Goal: Task Accomplishment & Management: Use online tool/utility

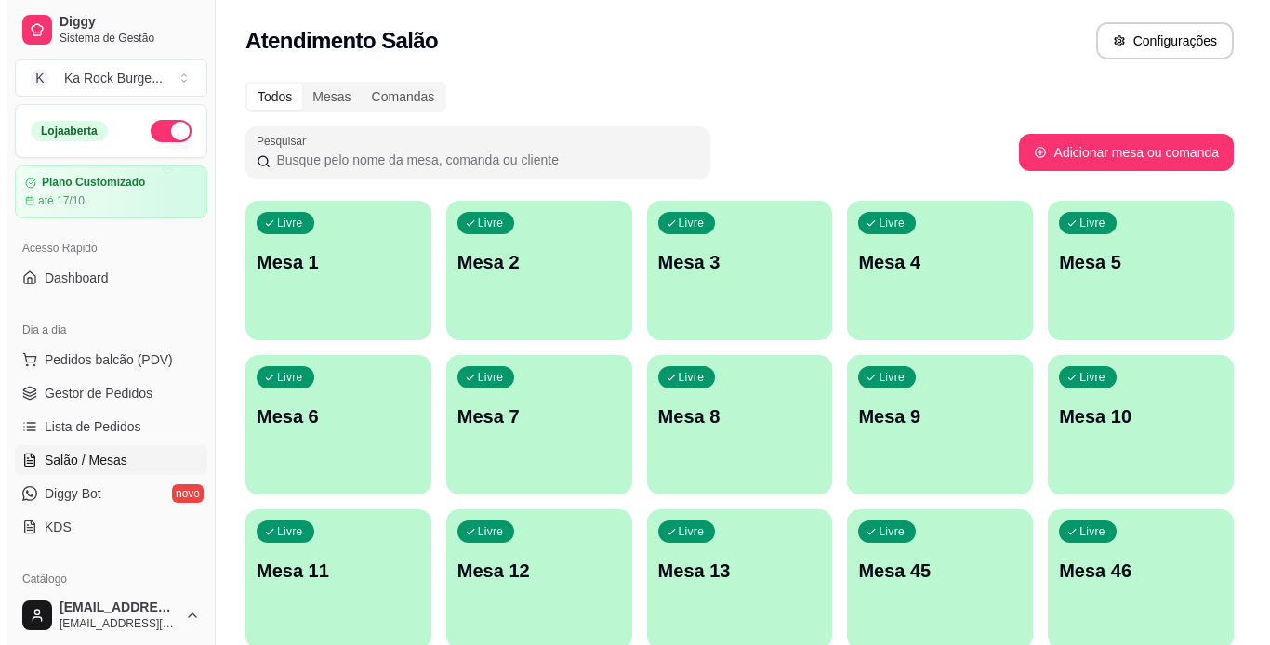
scroll to position [207, 0]
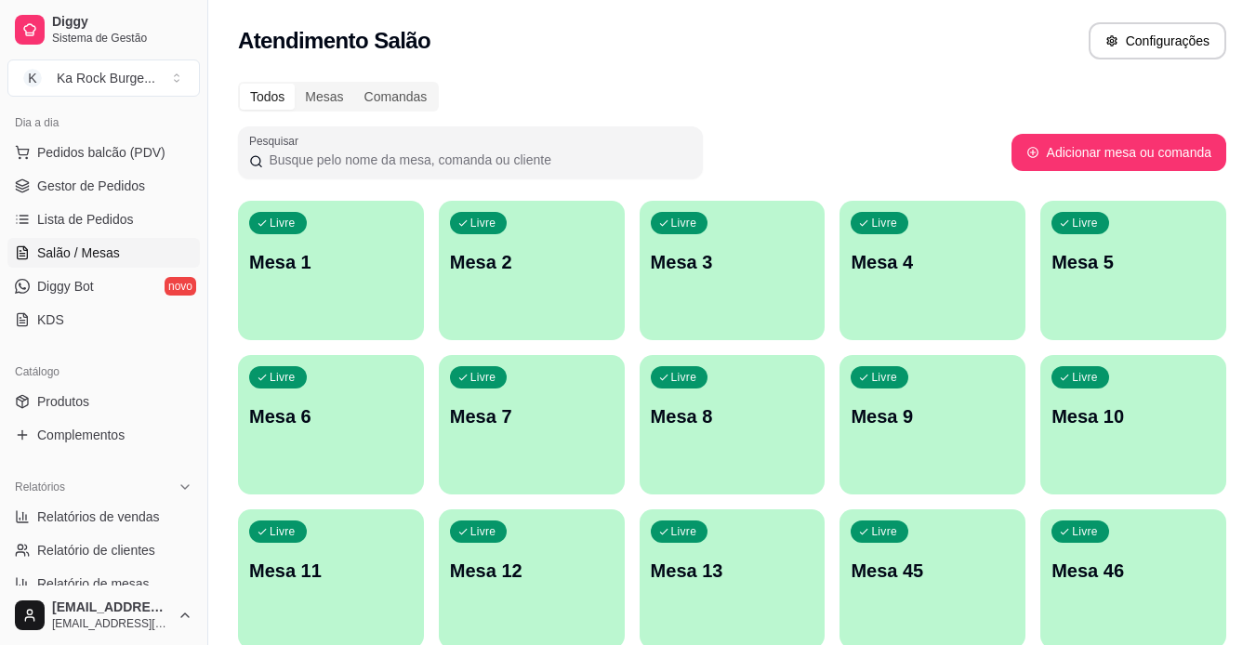
drag, startPoint x: 784, startPoint y: 525, endPoint x: 1268, endPoint y: 7, distance: 709.2
drag, startPoint x: 124, startPoint y: 508, endPoint x: 103, endPoint y: 508, distance: 20.5
click at [125, 508] on span "Relatórios de vendas" at bounding box center [98, 517] width 123 height 19
select select "ALL"
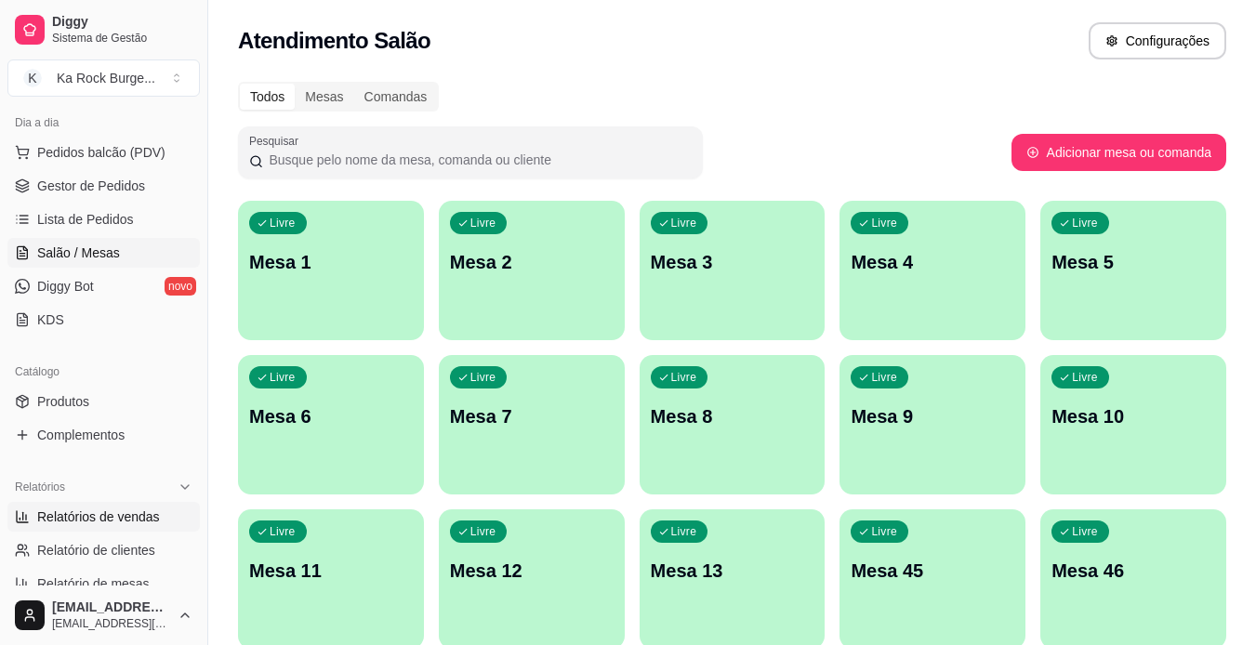
select select "0"
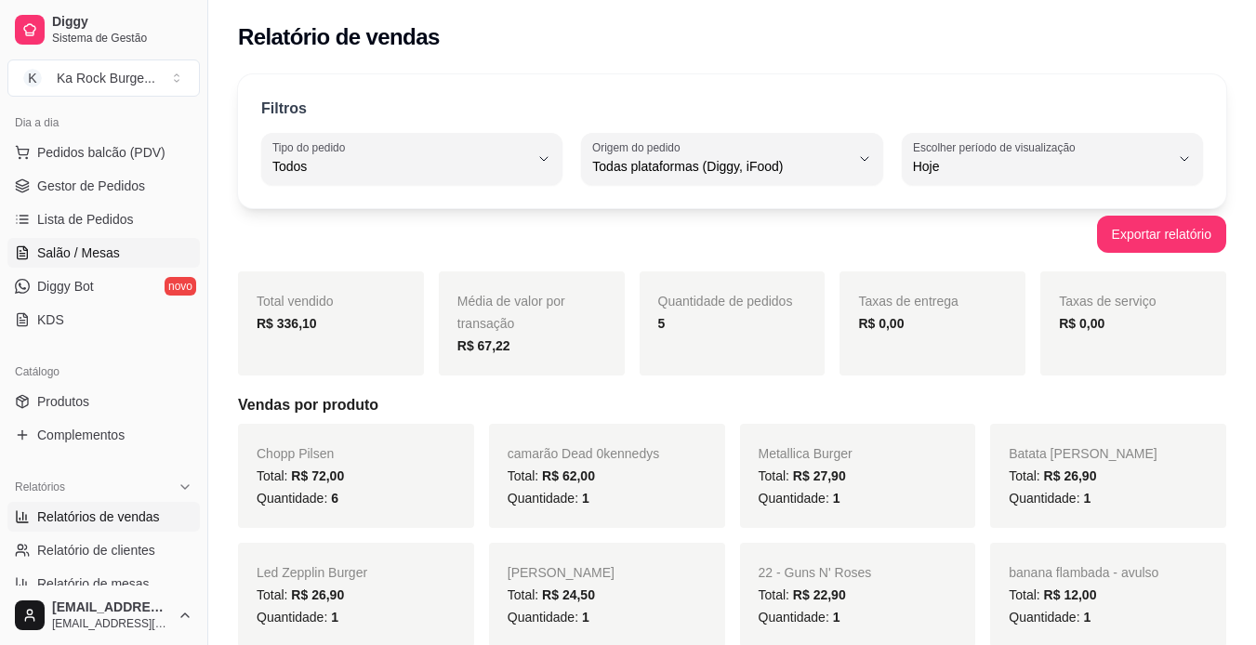
click at [61, 258] on span "Salão / Mesas" at bounding box center [78, 253] width 83 height 19
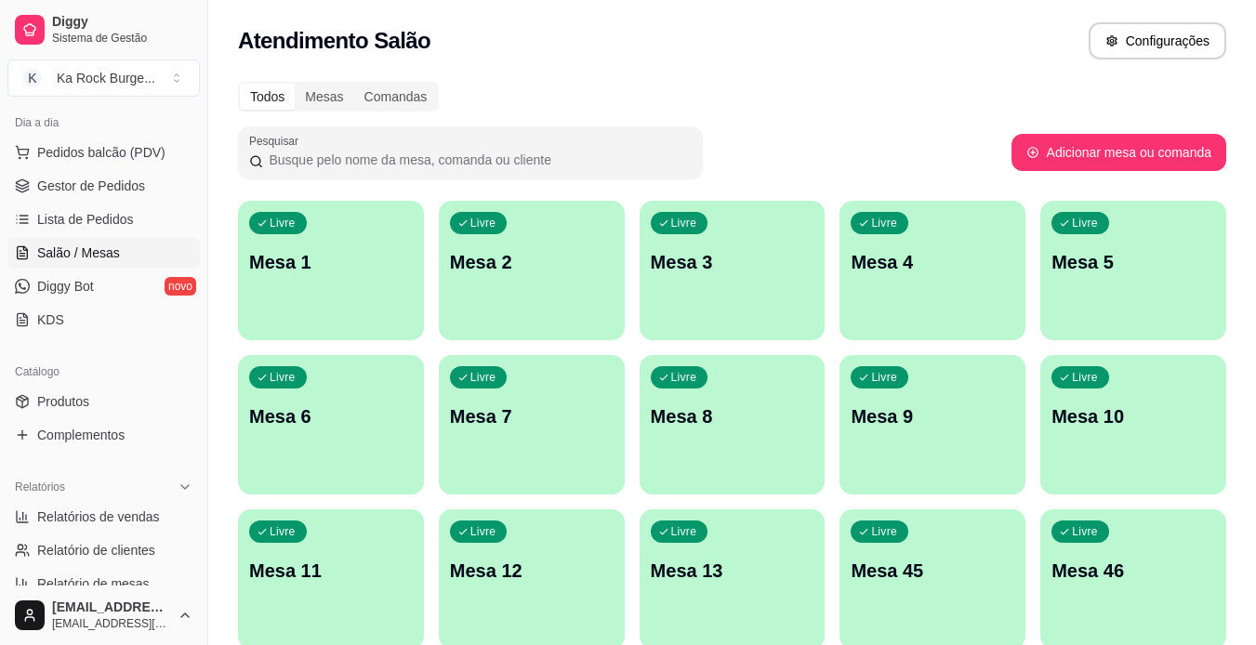
click at [1094, 426] on p "Mesa 10" at bounding box center [1134, 417] width 164 height 26
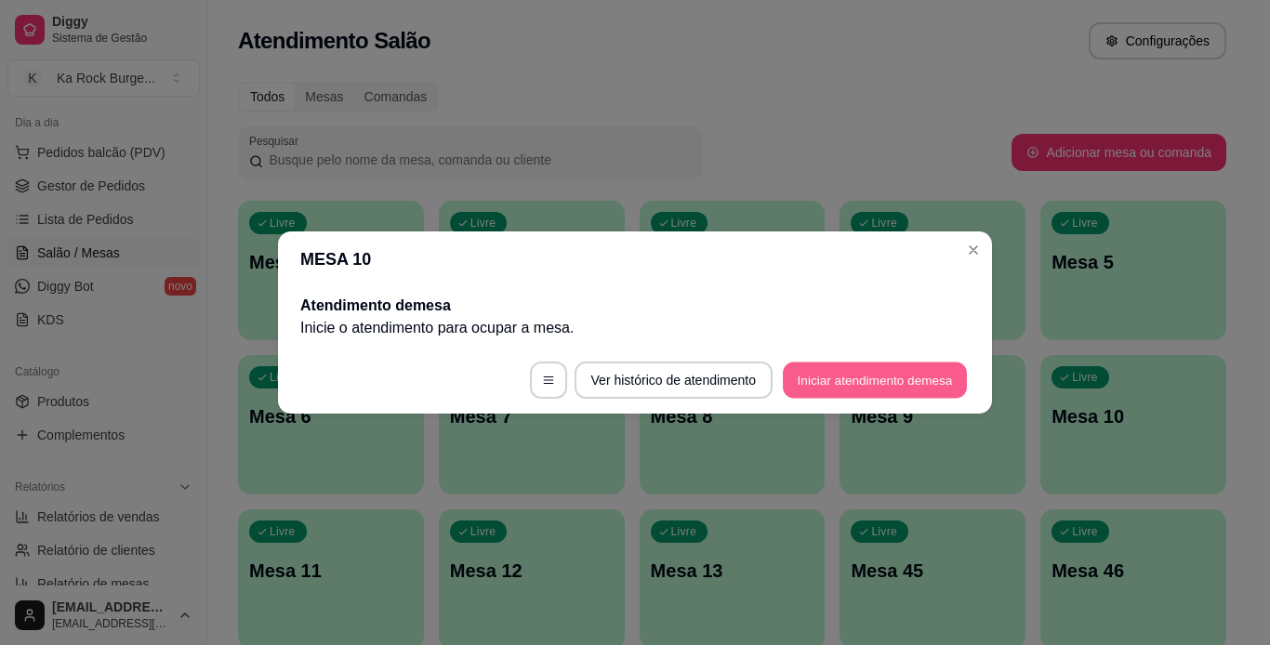
click at [879, 375] on button "Iniciar atendimento de mesa" at bounding box center [875, 381] width 184 height 36
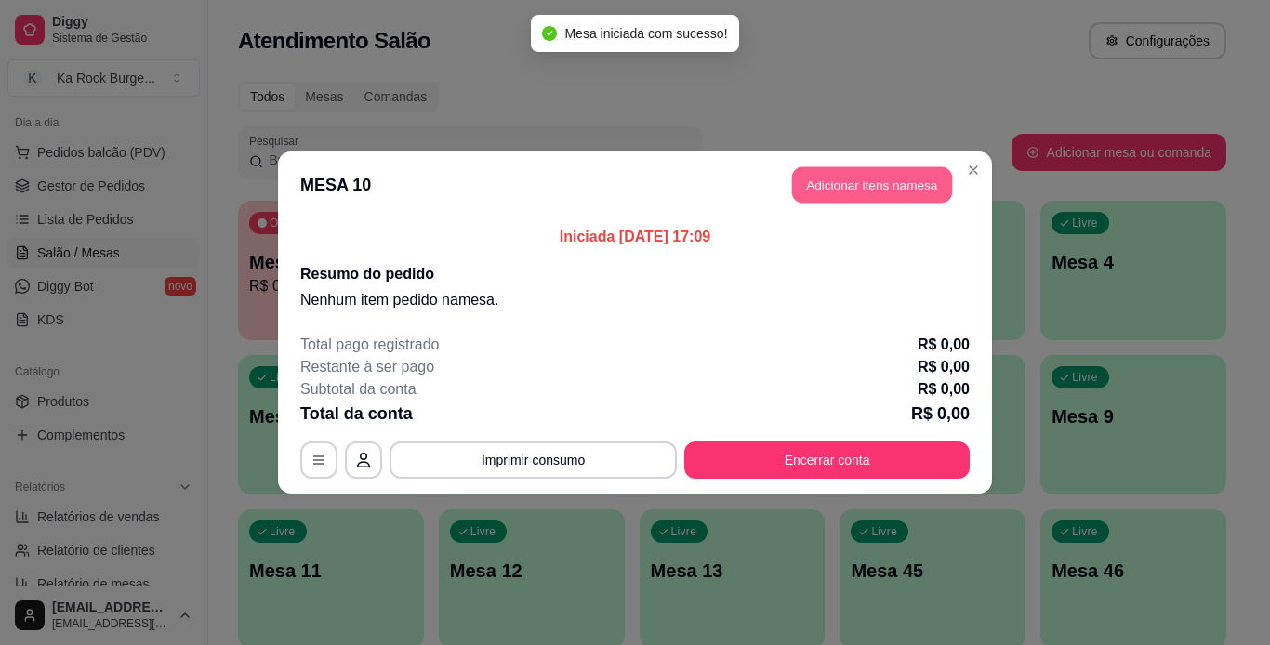
click at [887, 182] on button "Adicionar itens na mesa" at bounding box center [872, 185] width 160 height 36
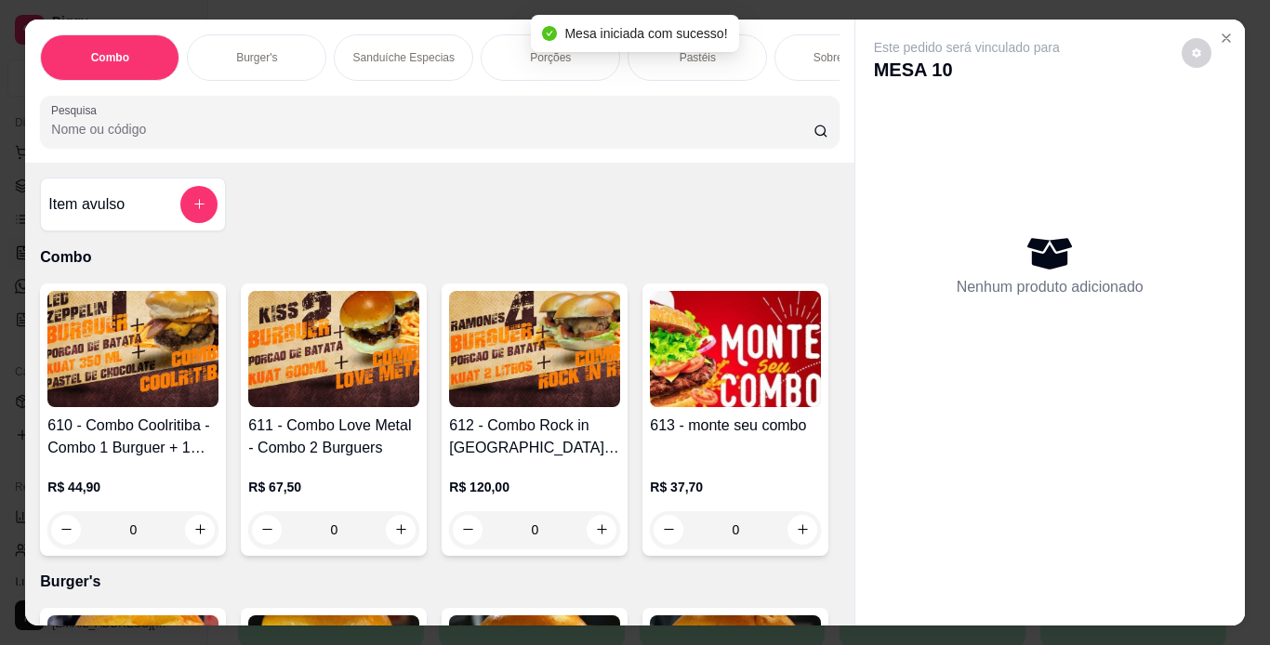
click at [236, 51] on p "Burger's" at bounding box center [256, 57] width 41 height 15
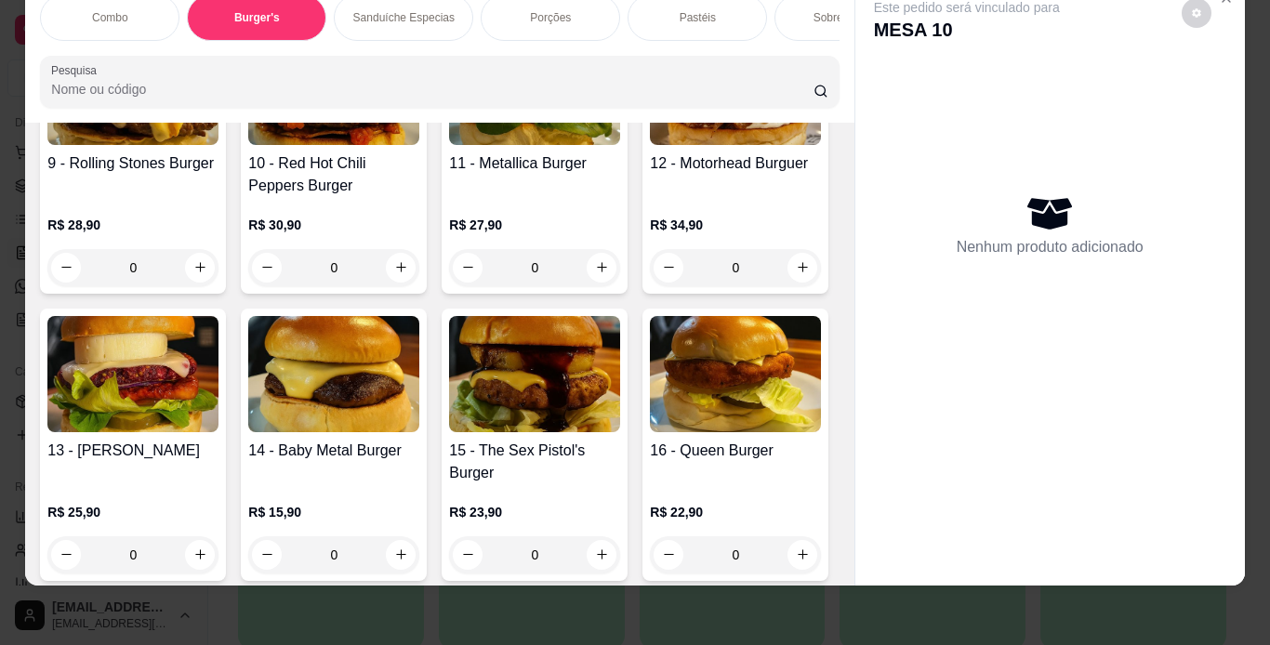
scroll to position [1119, 0]
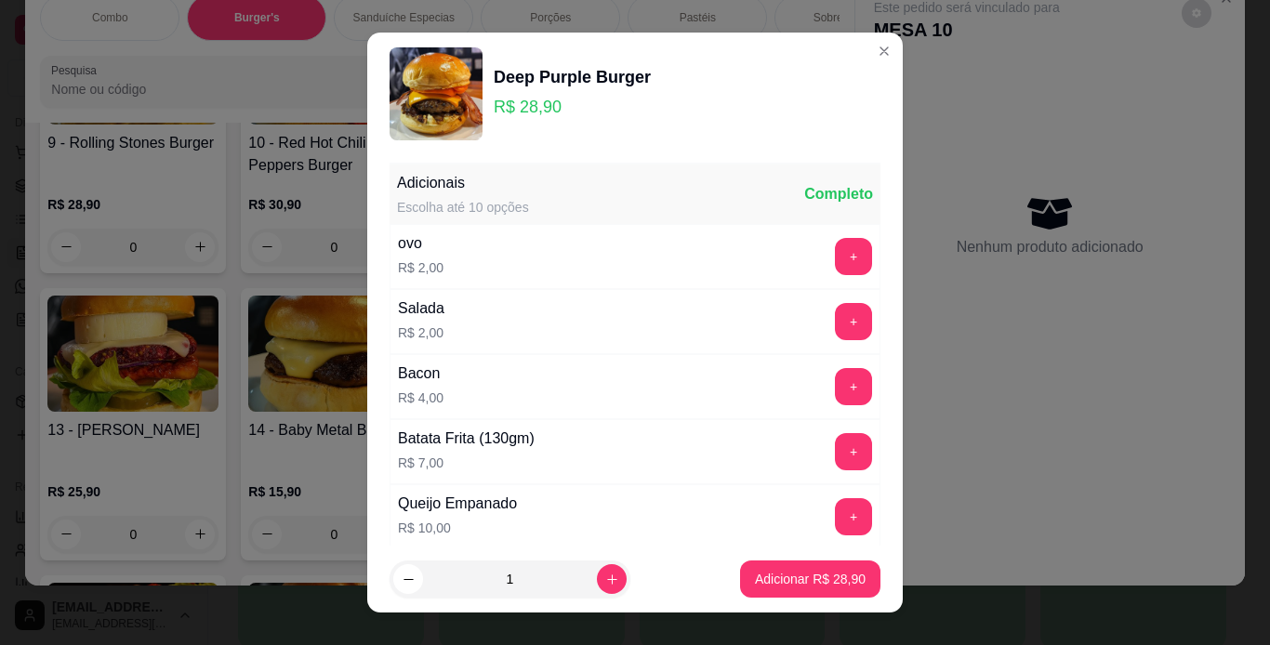
scroll to position [782, 0]
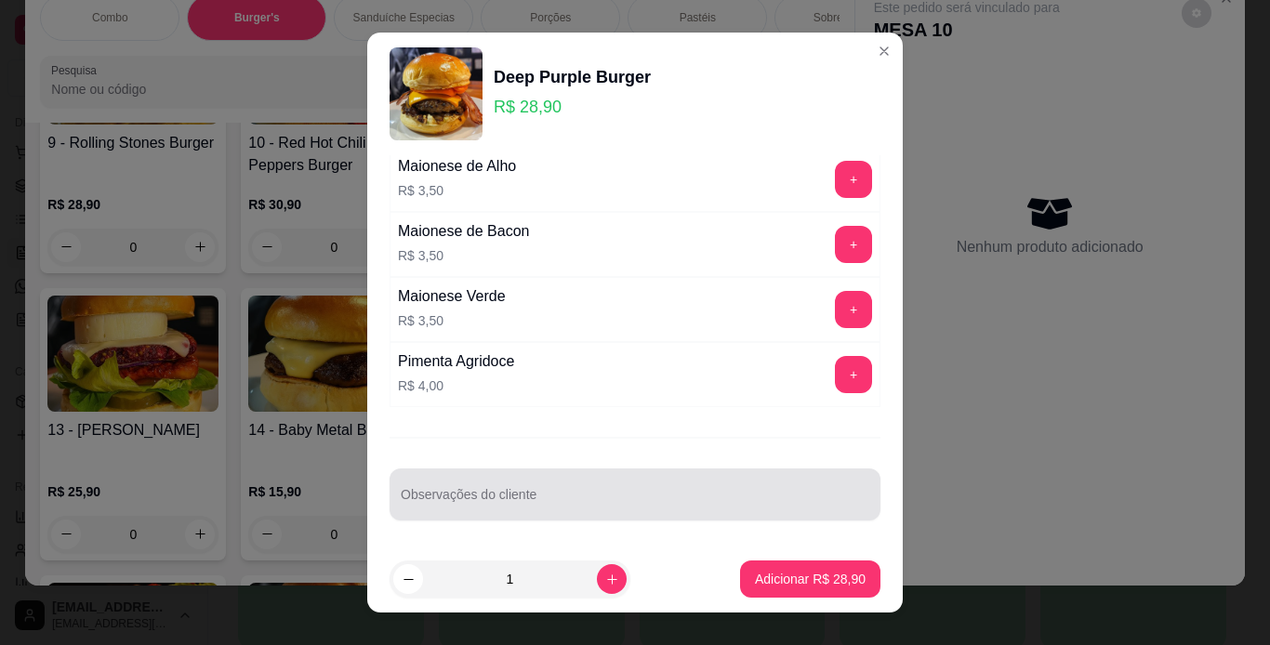
click at [629, 488] on div at bounding box center [635, 494] width 469 height 37
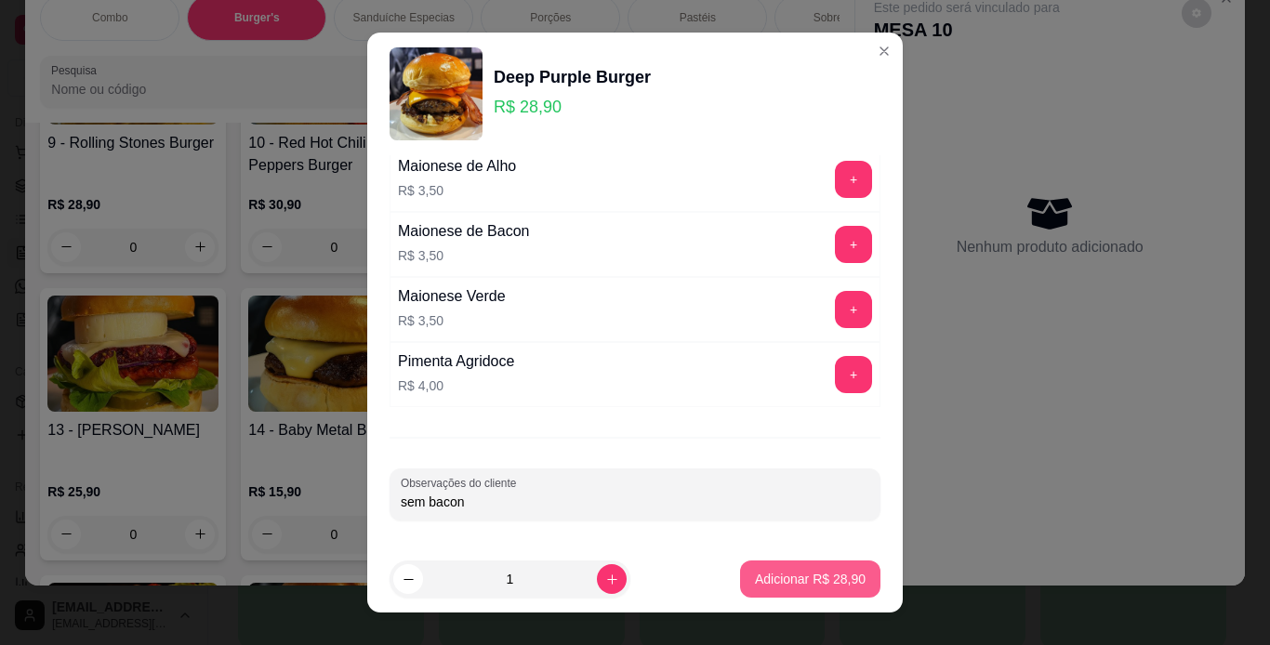
type input "sem bacon"
click at [755, 579] on p "Adicionar R$ 28,90" at bounding box center [810, 579] width 111 height 19
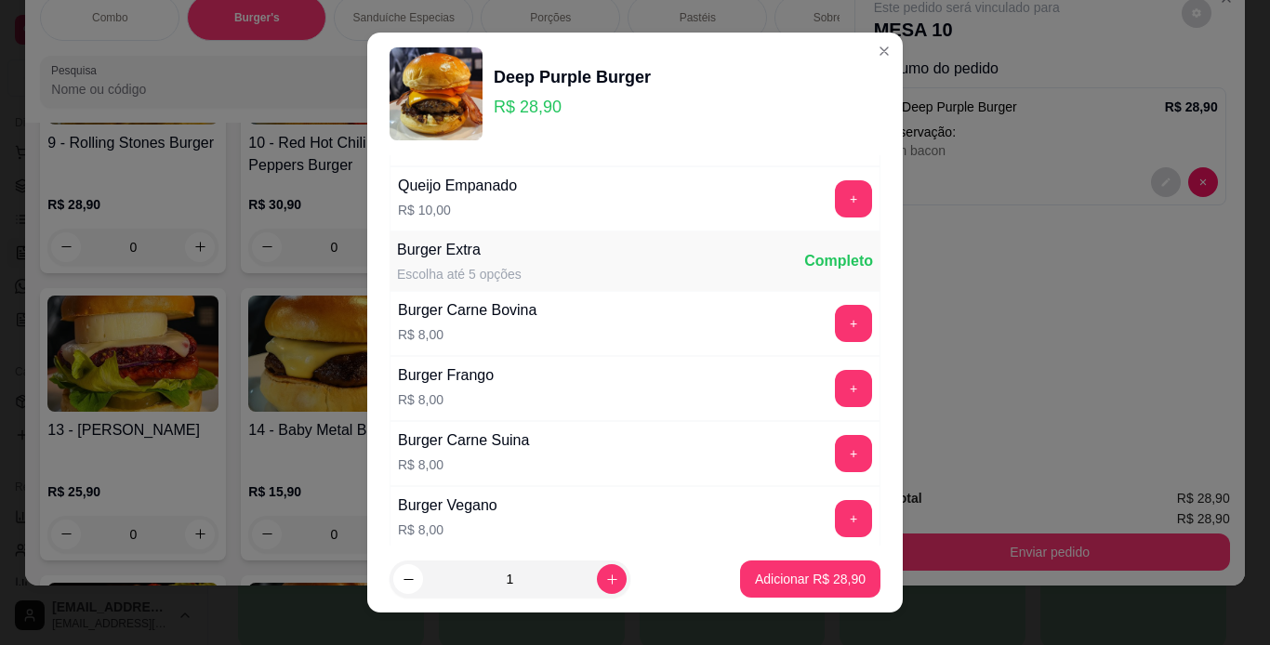
scroll to position [321, 0]
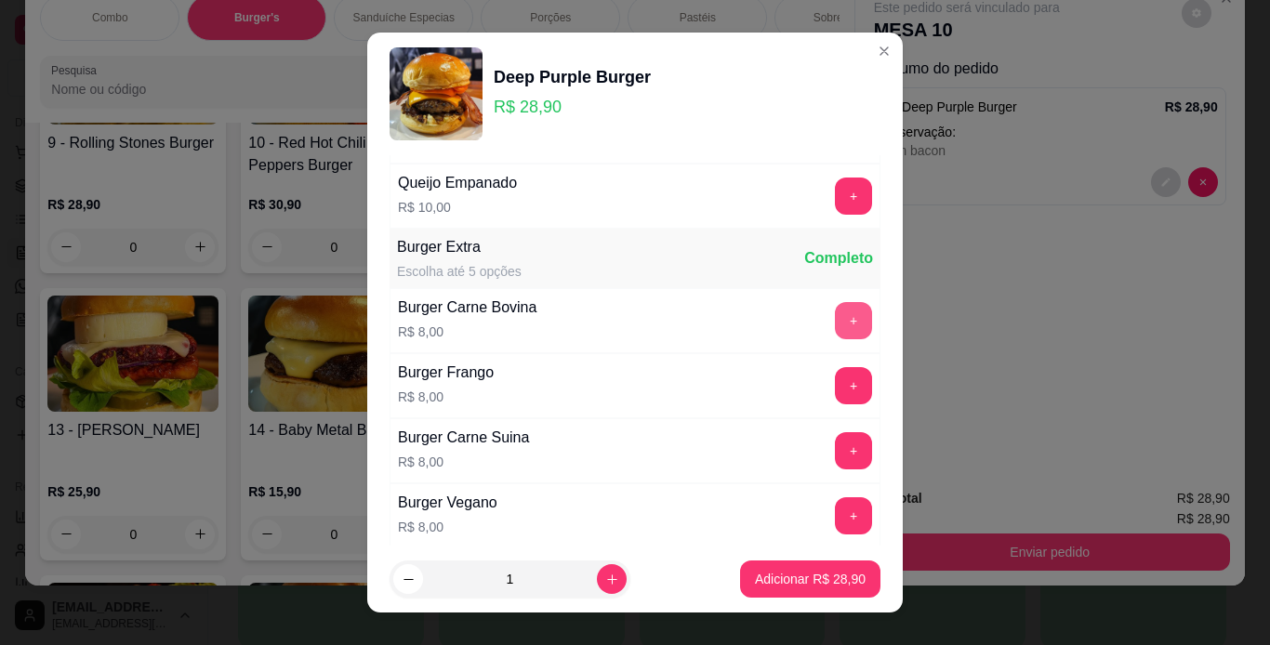
click at [835, 328] on button "+" at bounding box center [853, 320] width 37 height 37
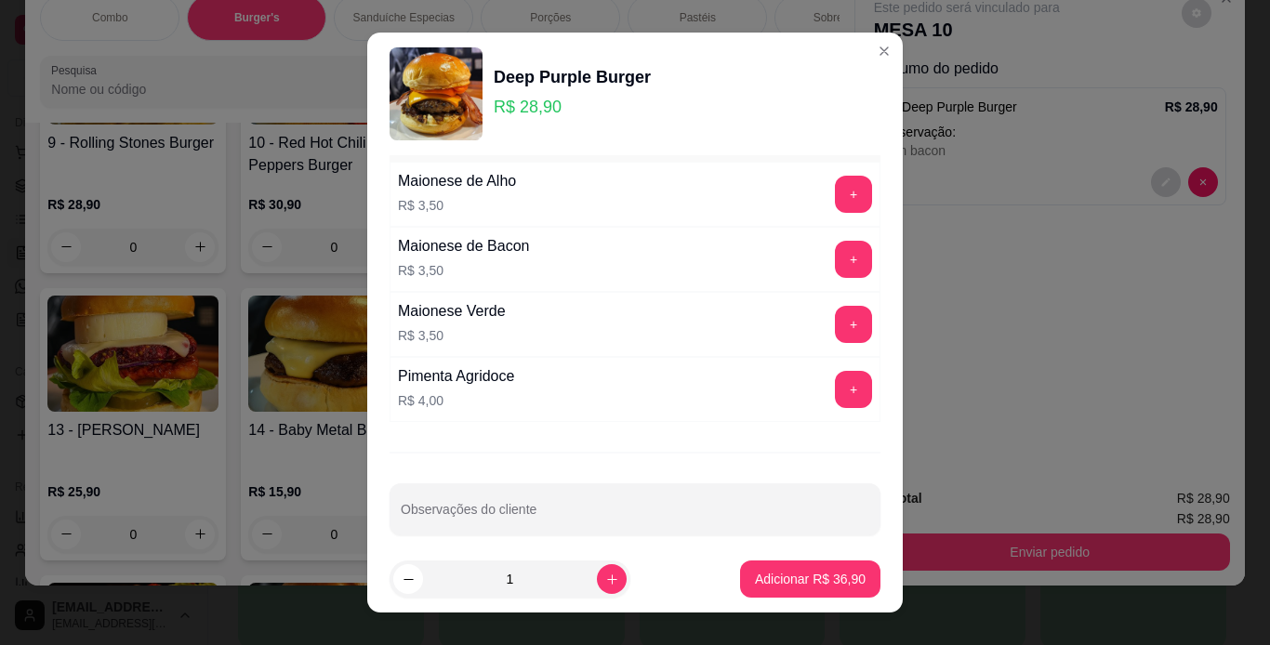
scroll to position [782, 0]
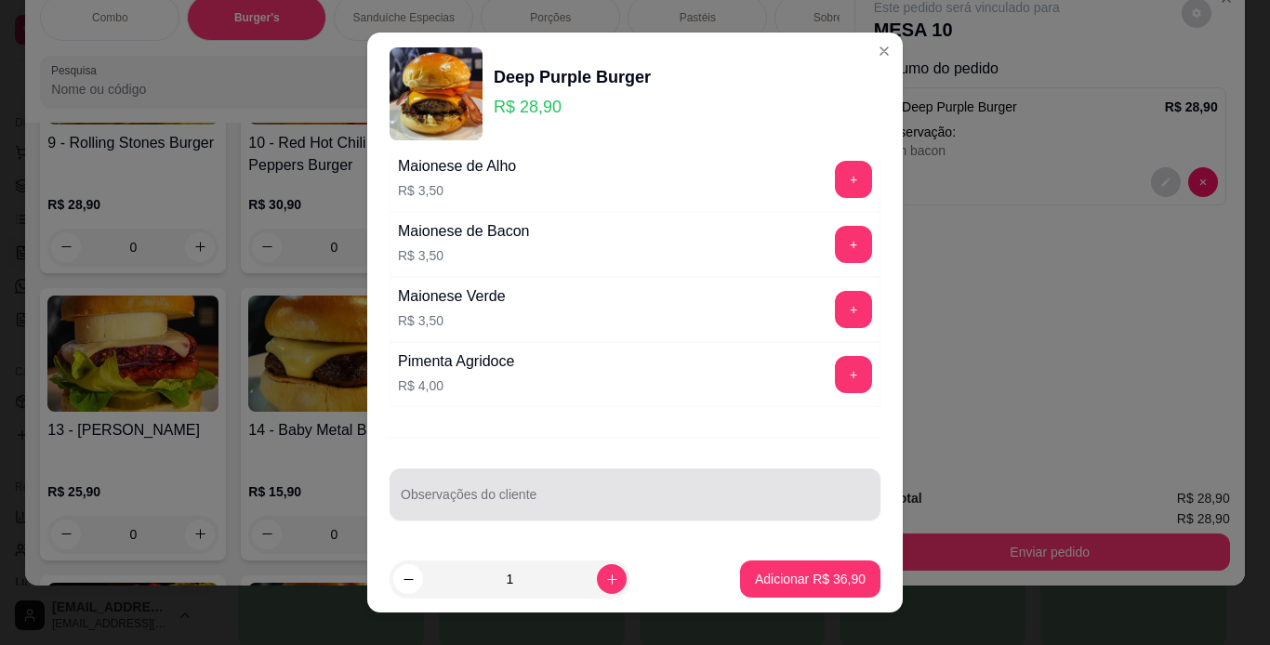
click at [633, 505] on input "Observações do cliente" at bounding box center [635, 502] width 469 height 19
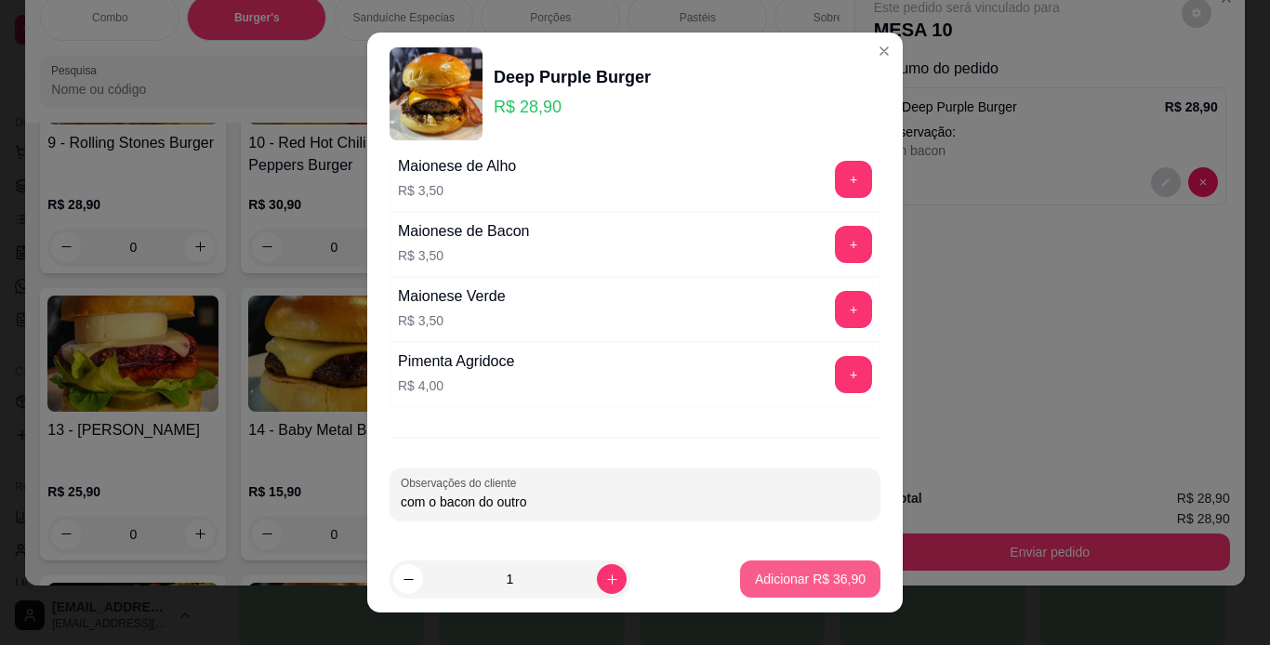
type input "com o bacon do outro"
click at [754, 592] on button "Adicionar R$ 36,90" at bounding box center [810, 580] width 137 height 36
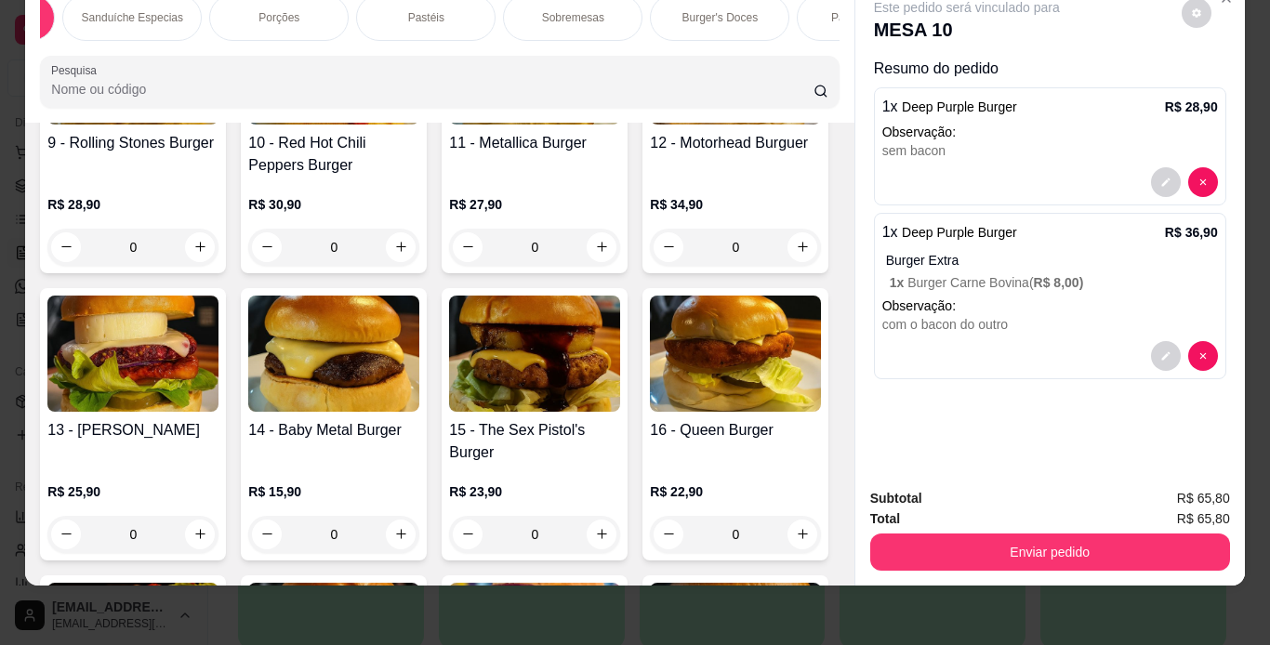
scroll to position [0, 249]
drag, startPoint x: 323, startPoint y: 8, endPoint x: 181, endPoint y: 250, distance: 280.0
click at [323, 9] on div "Porções" at bounding box center [301, 17] width 139 height 46
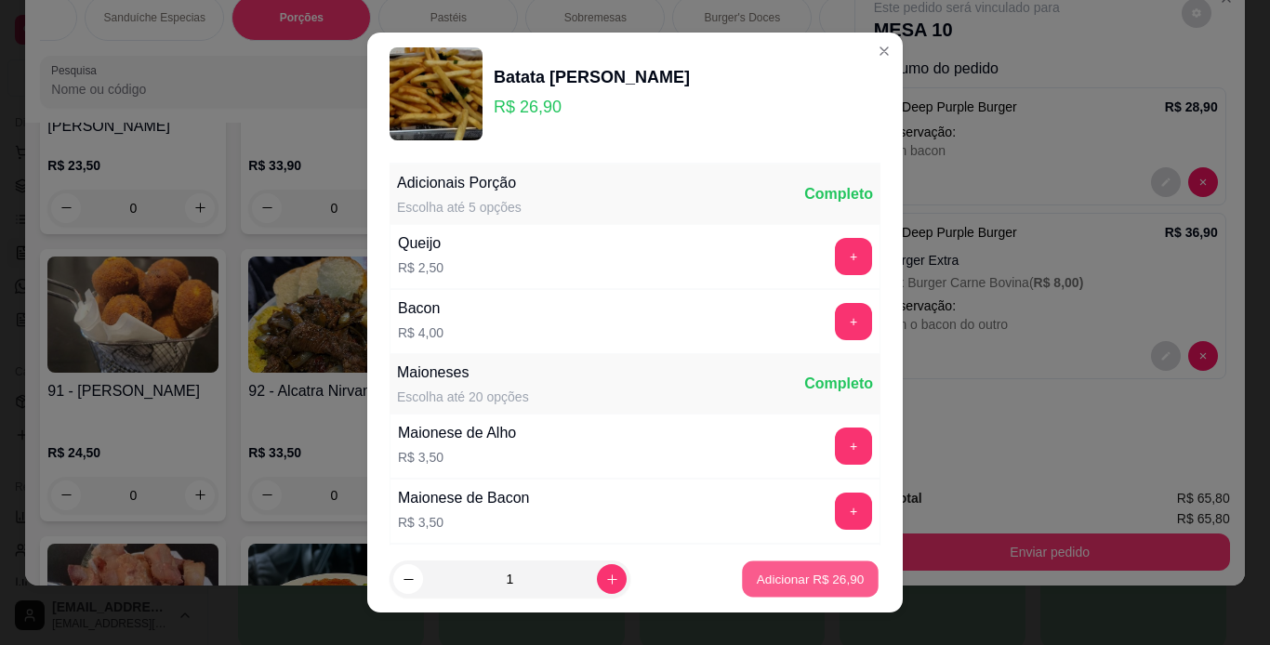
click at [762, 587] on p "Adicionar R$ 26,90" at bounding box center [811, 580] width 108 height 18
type input "1"
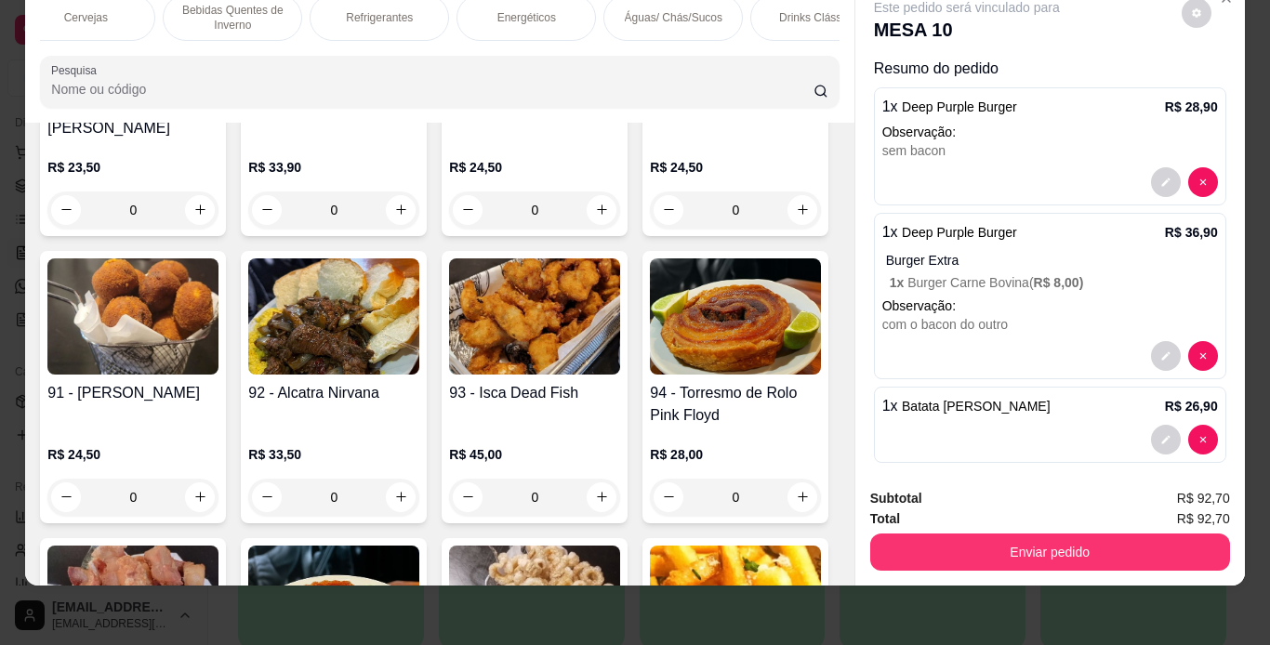
scroll to position [0, 1439]
click at [257, 10] on p "Refrigerantes" at bounding box center [286, 17] width 67 height 15
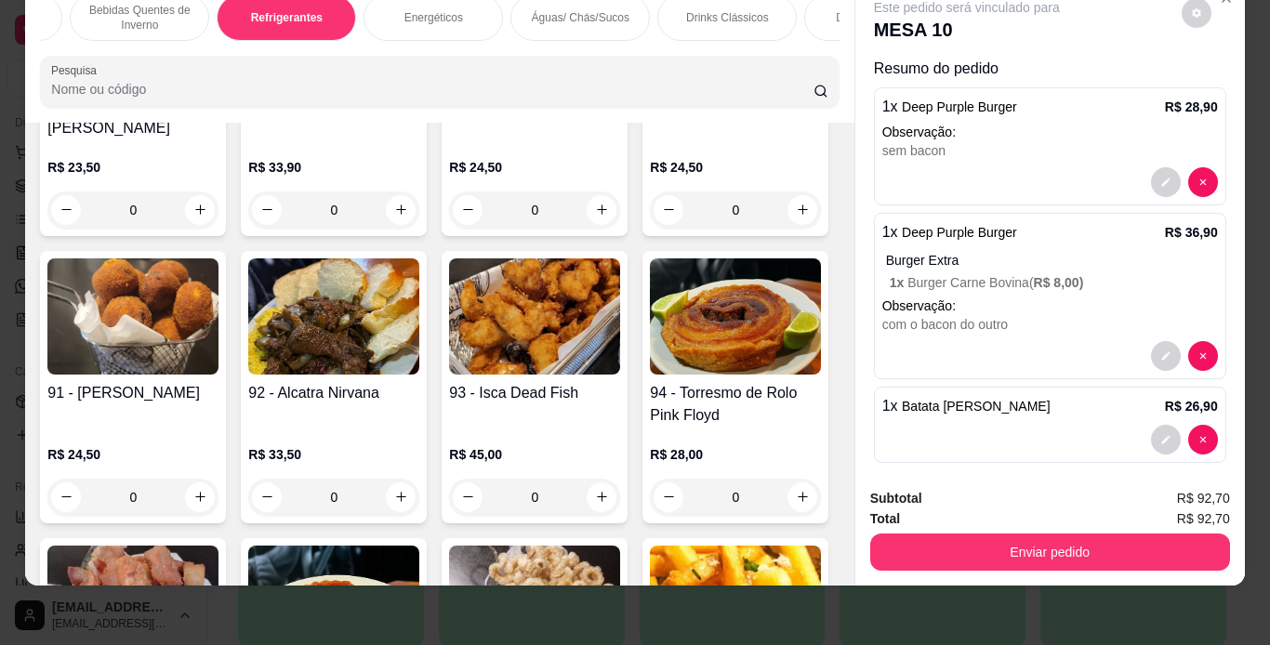
scroll to position [9022, 0]
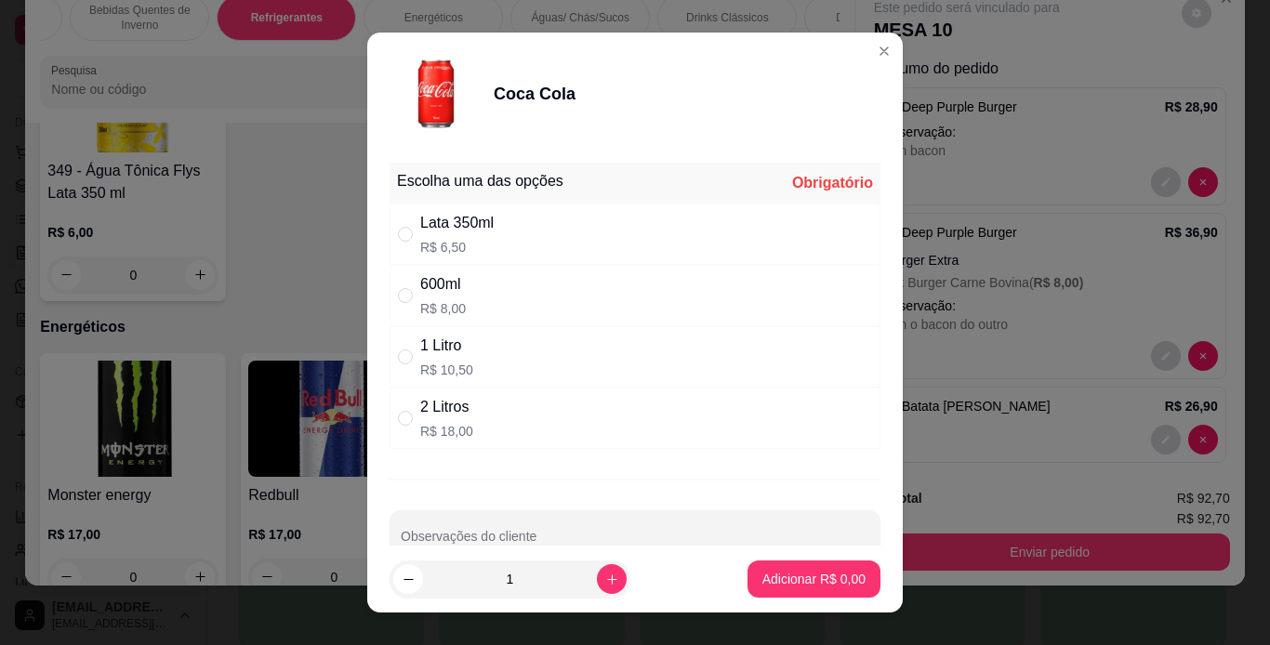
click at [420, 225] on div "Lata 350ml" at bounding box center [456, 223] width 73 height 22
radio input "true"
click at [599, 586] on button "increase-product-quantity" at bounding box center [611, 579] width 29 height 29
type input "2"
click at [815, 576] on p "Adicionar R$ 13,00" at bounding box center [810, 579] width 111 height 19
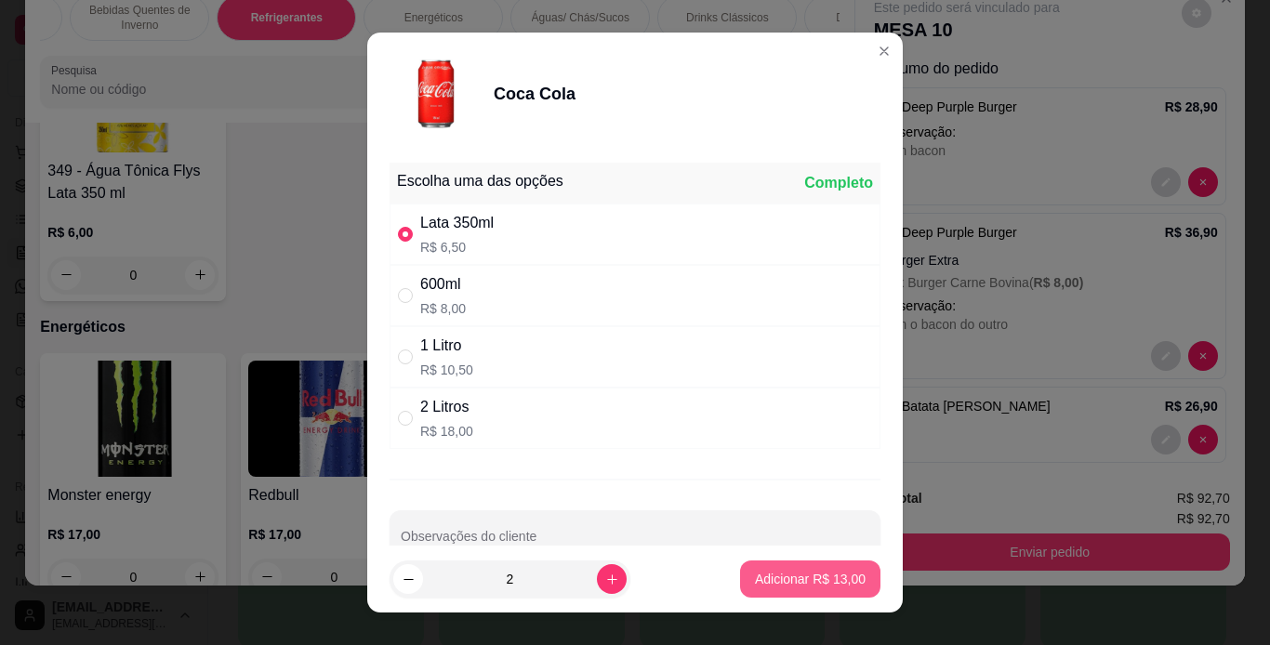
type input "2"
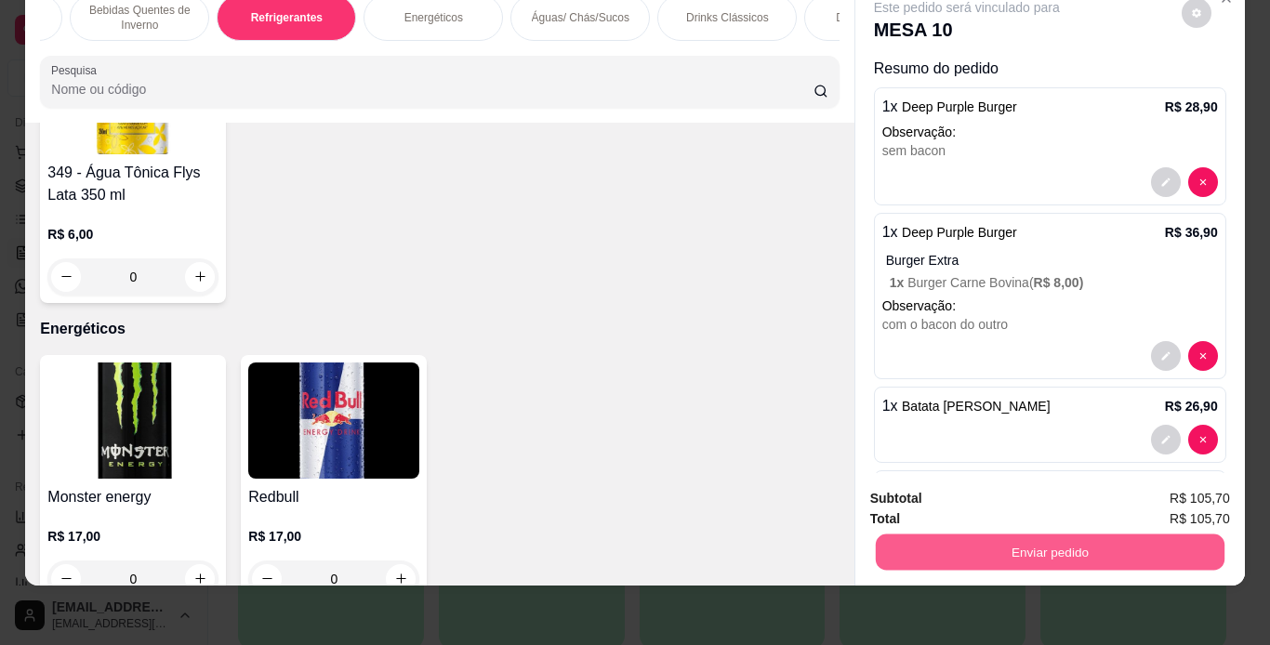
click at [948, 537] on button "Enviar pedido" at bounding box center [1049, 553] width 349 height 36
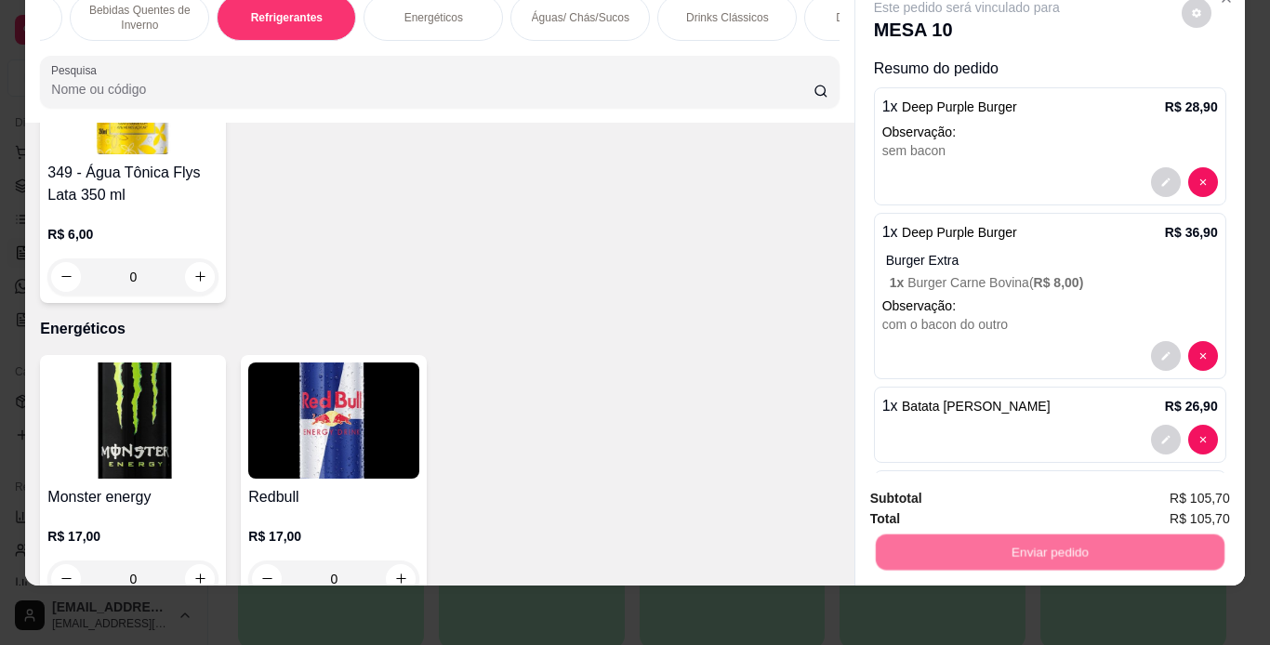
click at [961, 480] on button "Não registrar e enviar pedido" at bounding box center [988, 492] width 193 height 35
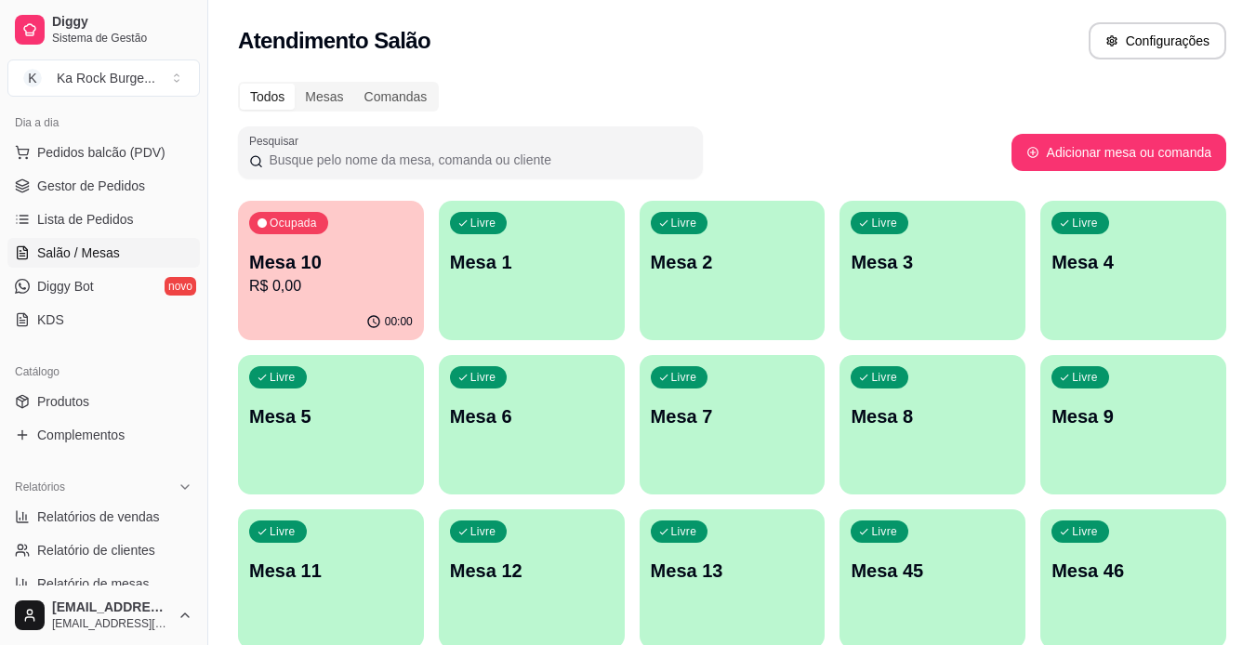
click at [390, 311] on div "00:00" at bounding box center [331, 322] width 186 height 36
click at [536, 614] on div "Livre Mesa 12" at bounding box center [532, 568] width 186 height 117
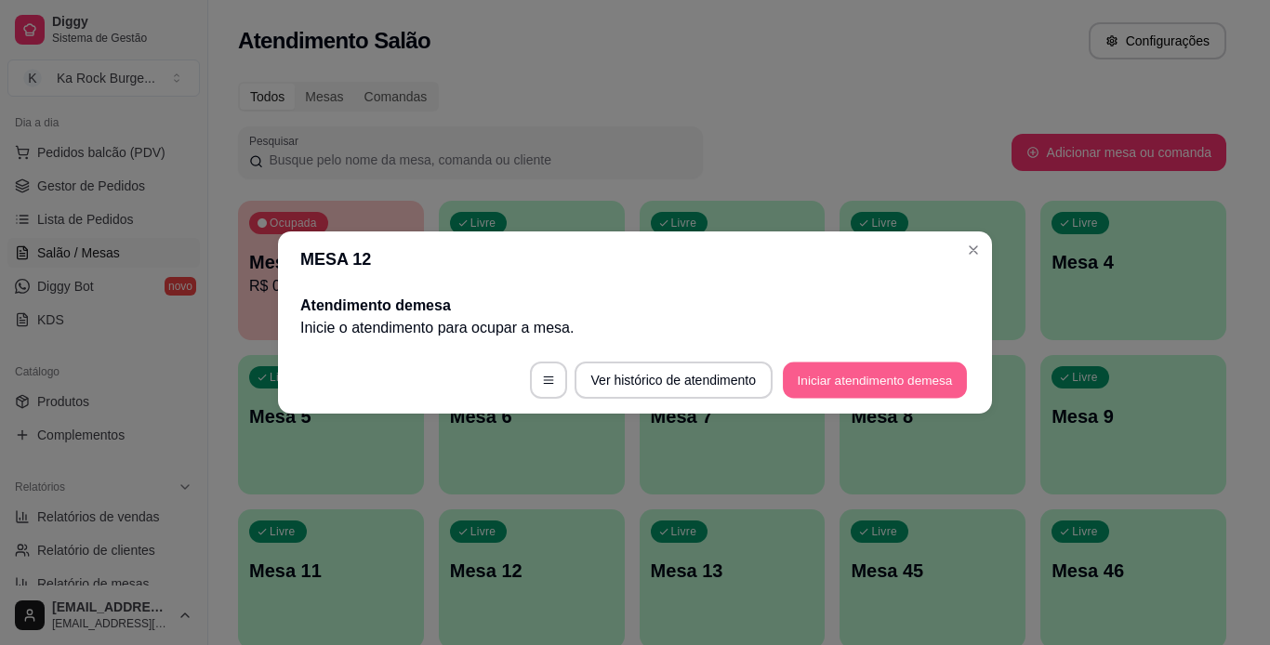
click at [841, 389] on button "Iniciar atendimento de mesa" at bounding box center [875, 381] width 184 height 36
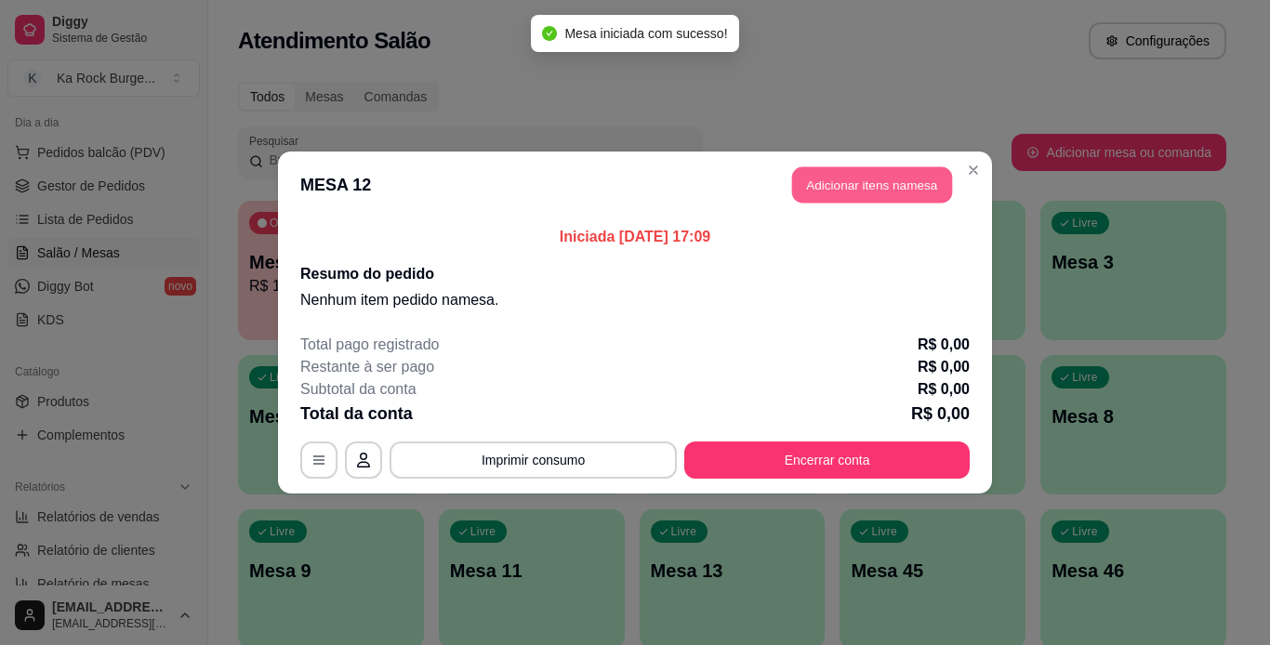
click at [828, 187] on button "Adicionar itens na mesa" at bounding box center [872, 185] width 160 height 36
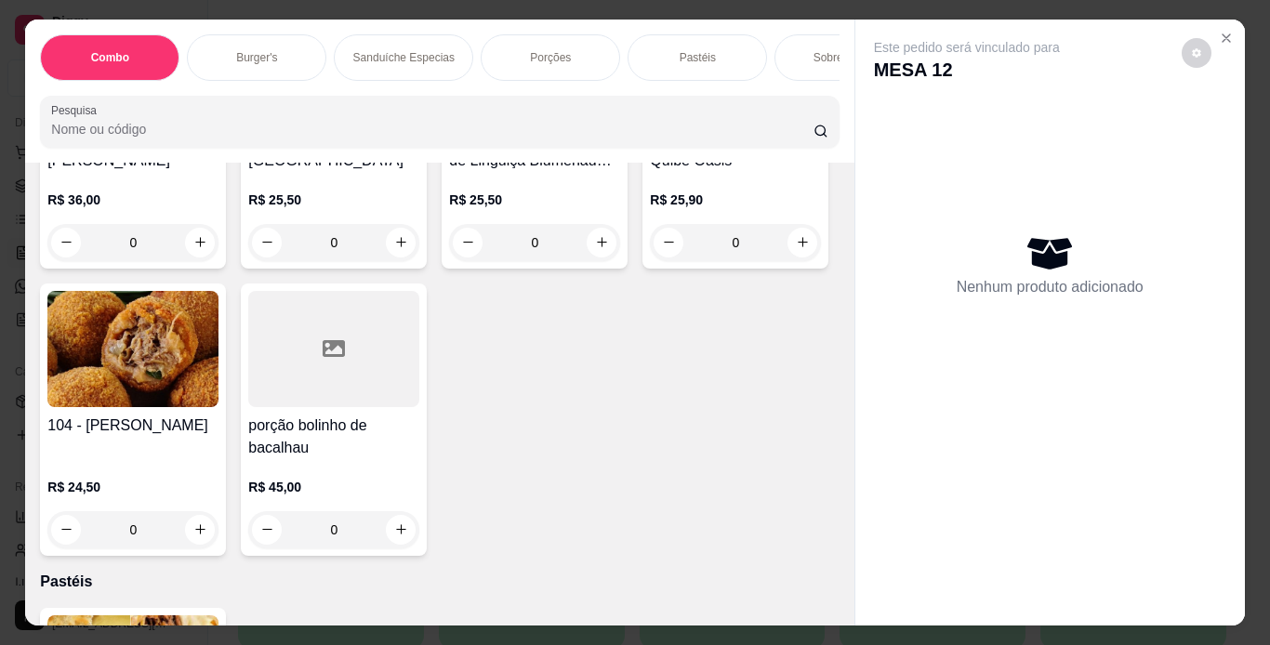
scroll to position [4725, 0]
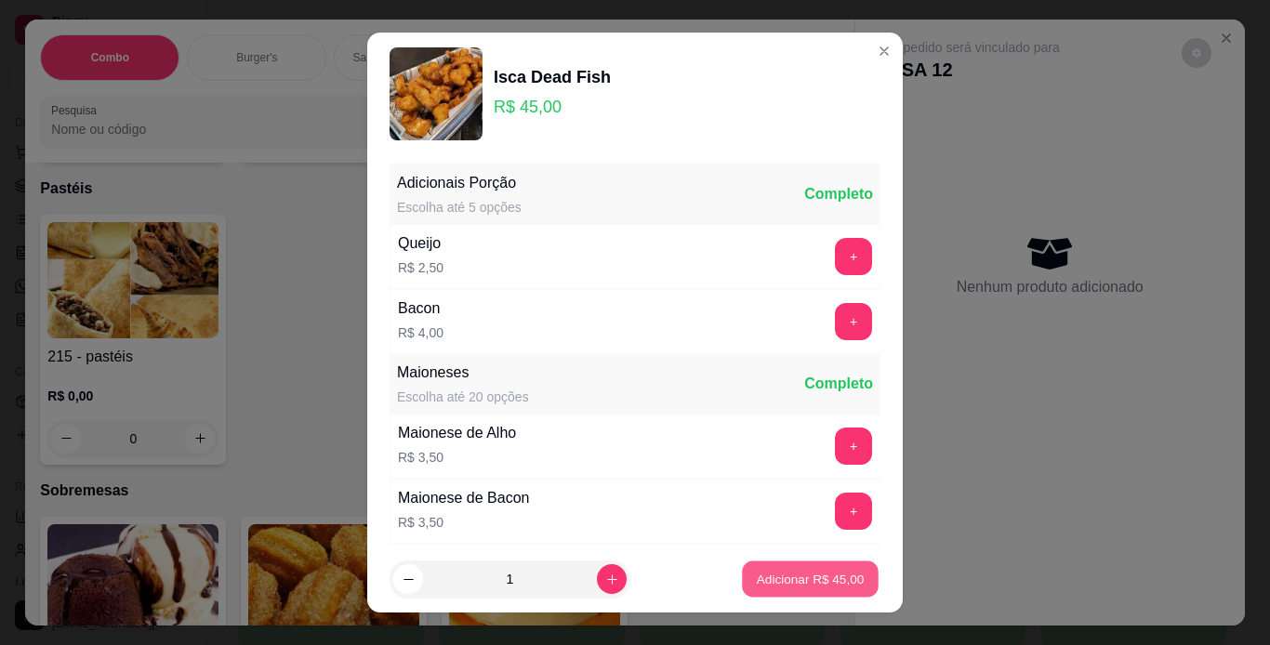
click at [834, 573] on p "Adicionar R$ 45,00" at bounding box center [811, 580] width 108 height 18
type input "1"
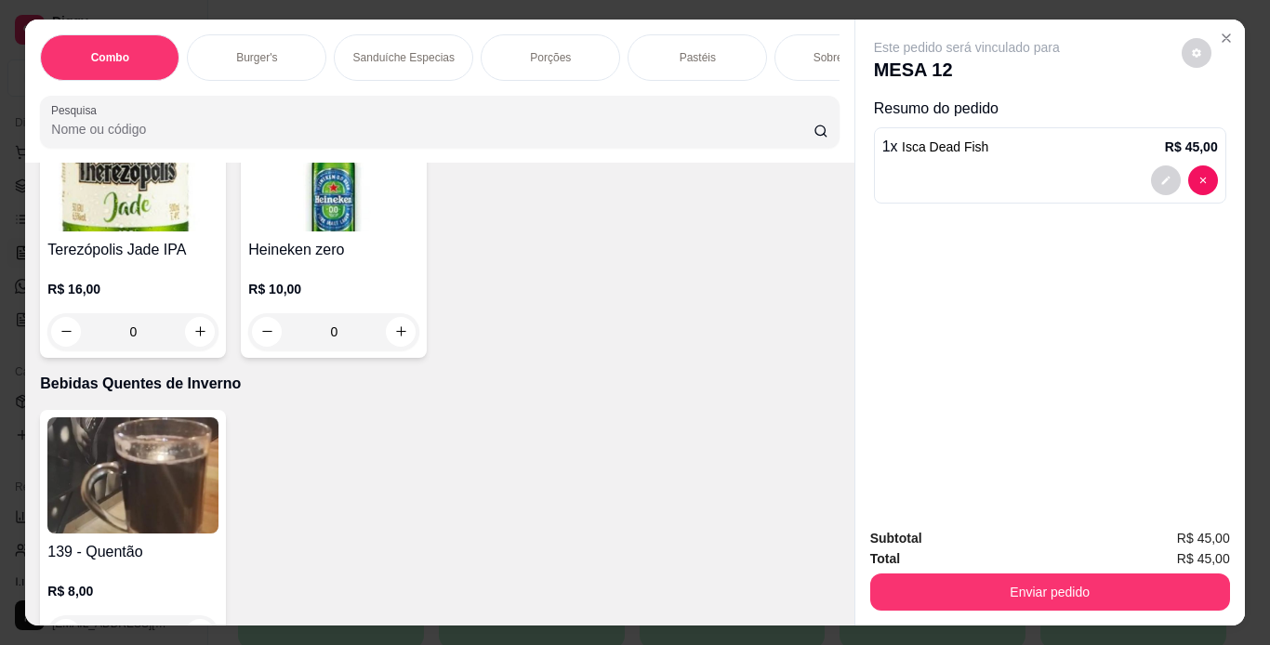
scroll to position [7291, 0]
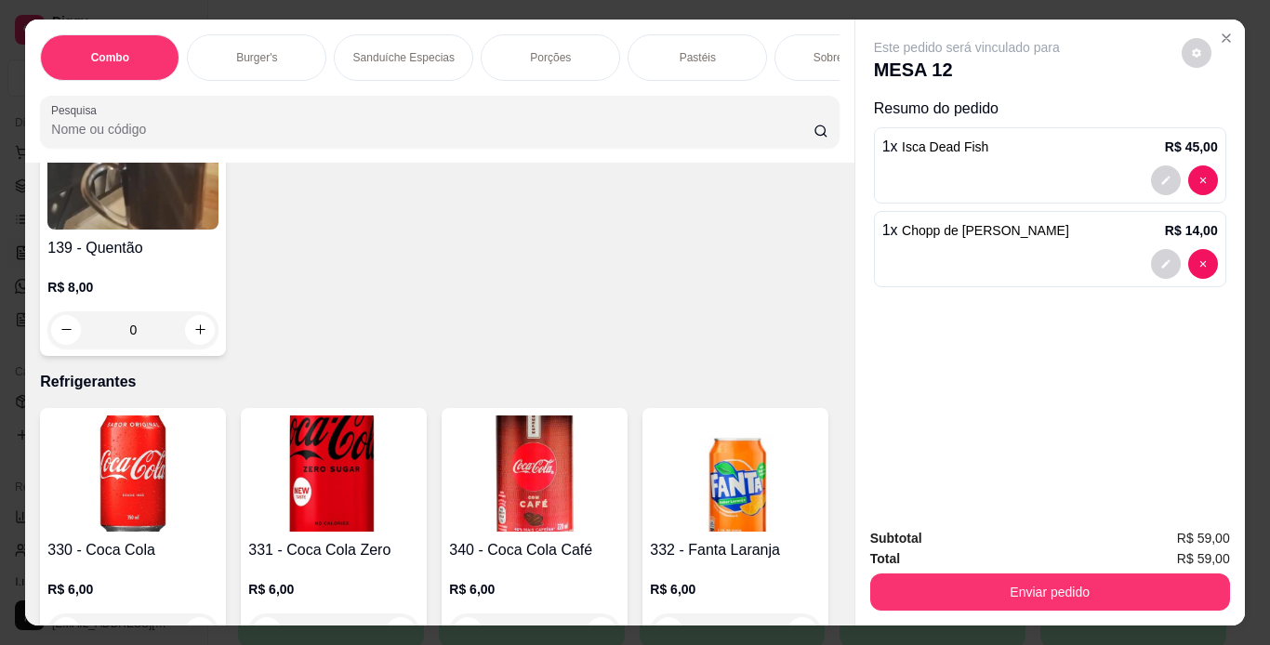
type input "2"
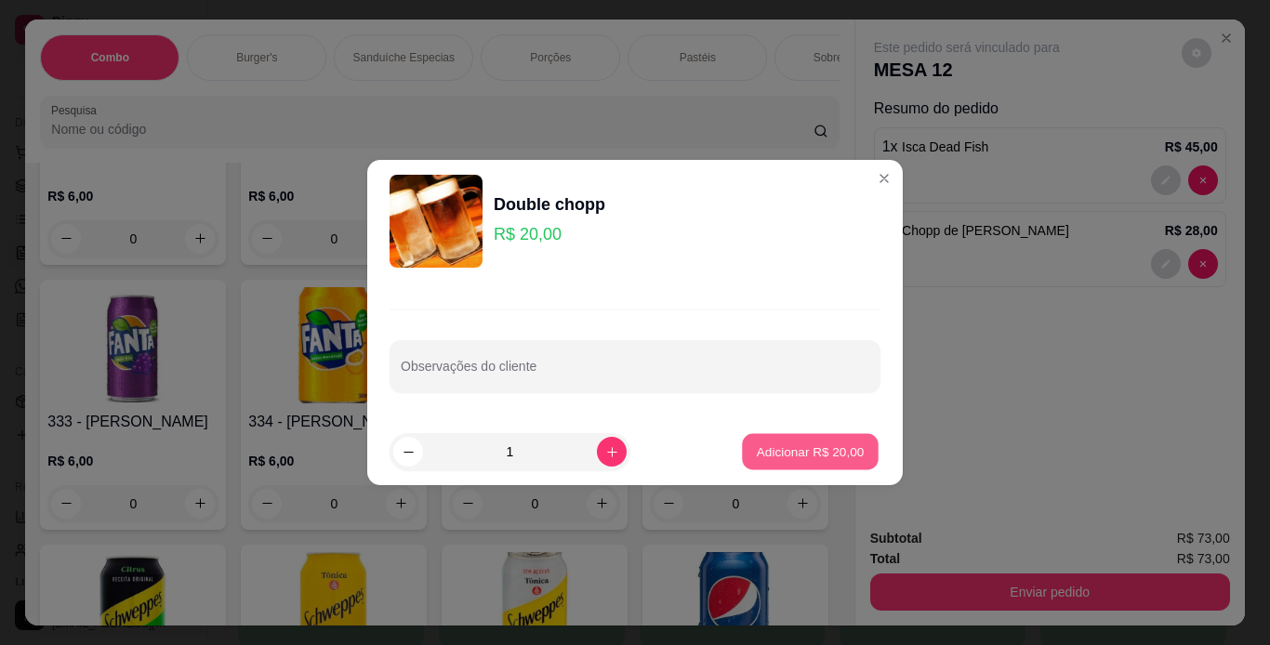
click at [775, 456] on p "Adicionar R$ 20,00" at bounding box center [811, 452] width 108 height 18
type input "1"
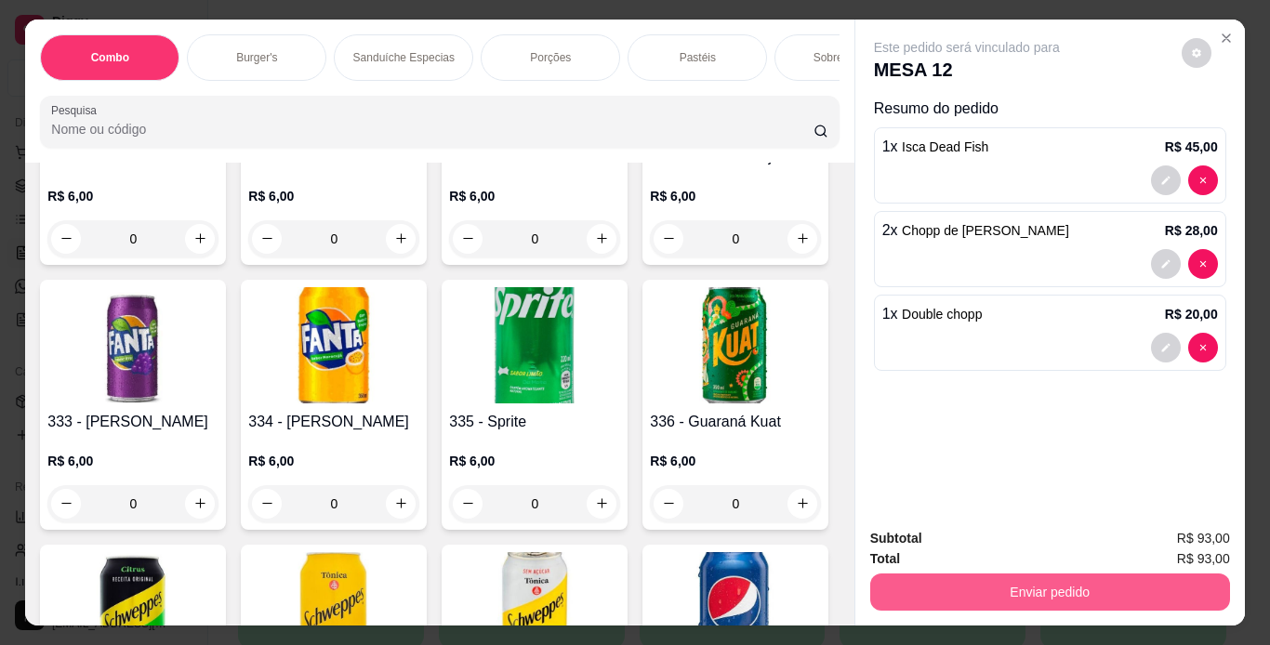
click at [910, 580] on button "Enviar pedido" at bounding box center [1050, 592] width 360 height 37
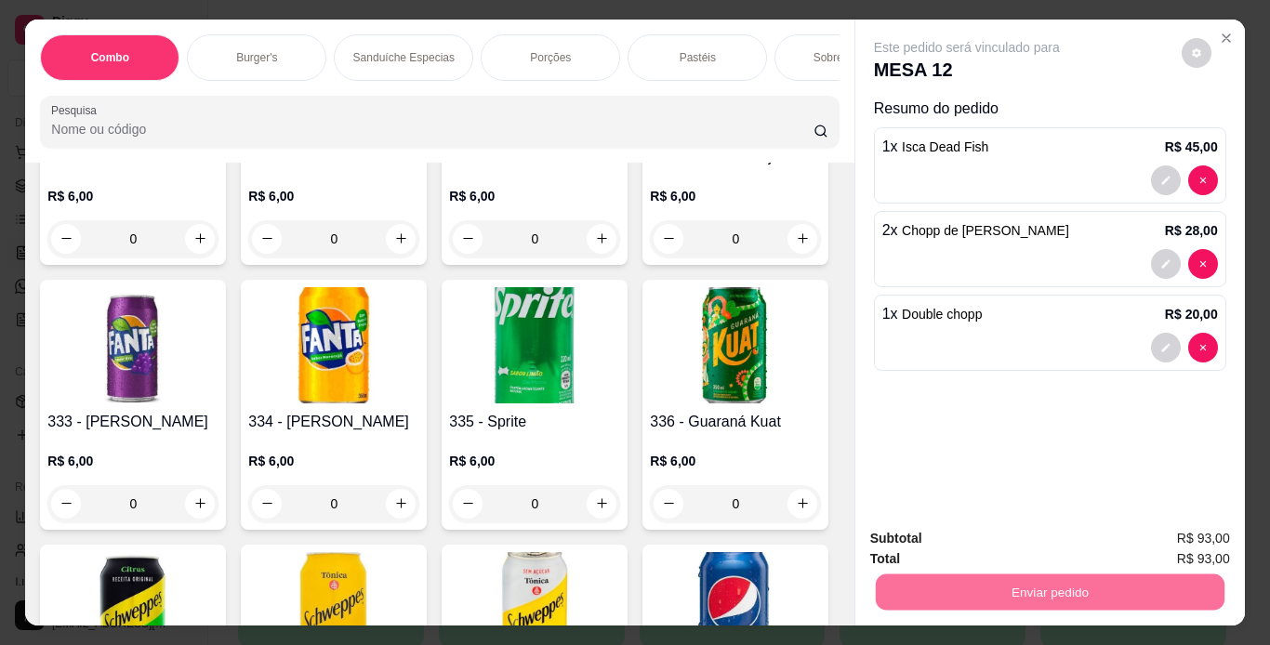
click at [941, 527] on button "Não registrar e enviar pedido" at bounding box center [988, 540] width 193 height 35
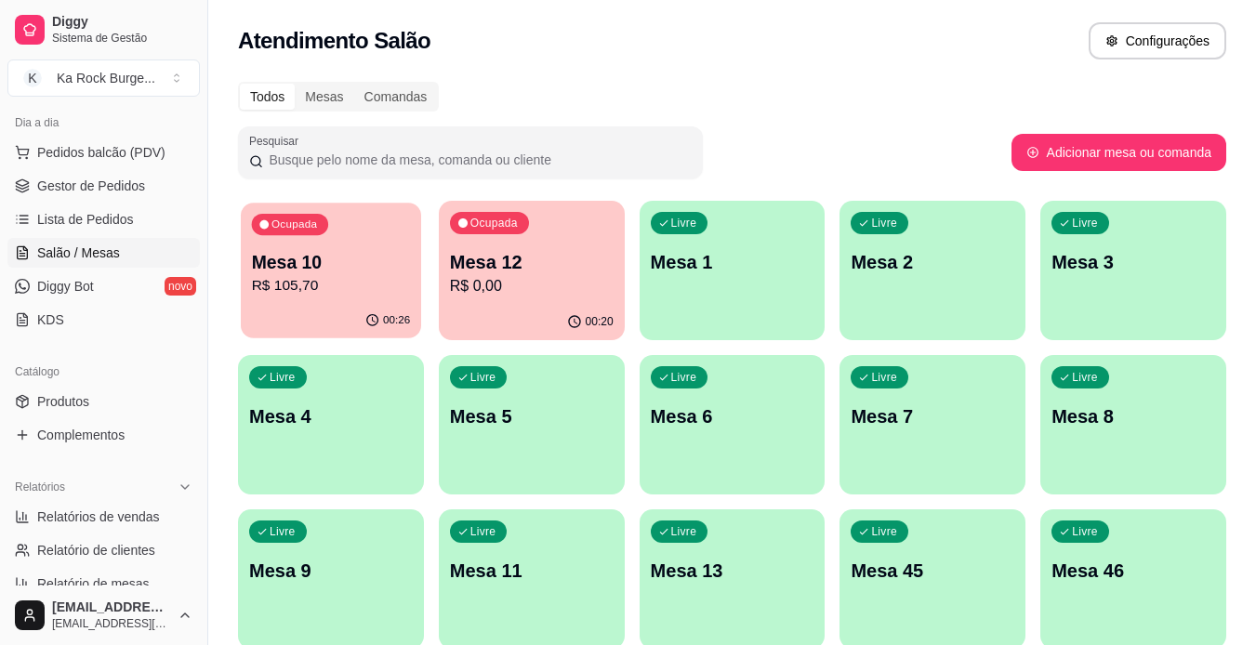
click at [281, 256] on p "Mesa 10" at bounding box center [331, 262] width 159 height 25
click at [278, 242] on div "Ocupada Mesa 10 R$ 105,70" at bounding box center [331, 252] width 186 height 103
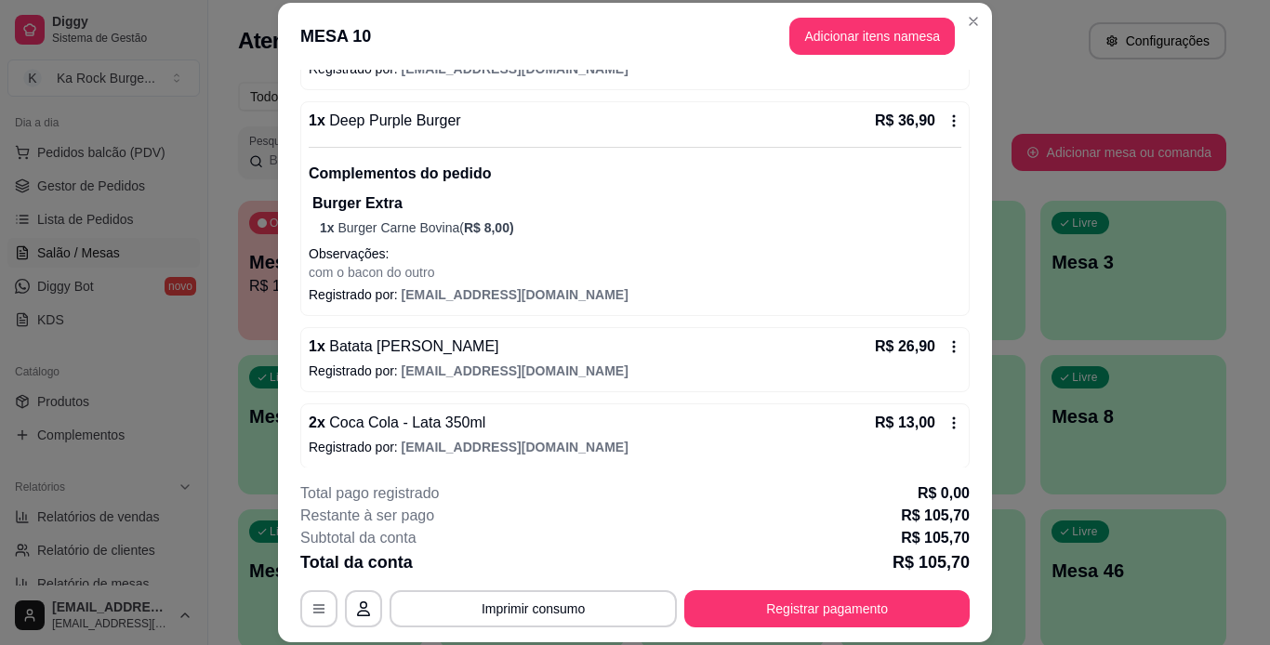
scroll to position [274, 0]
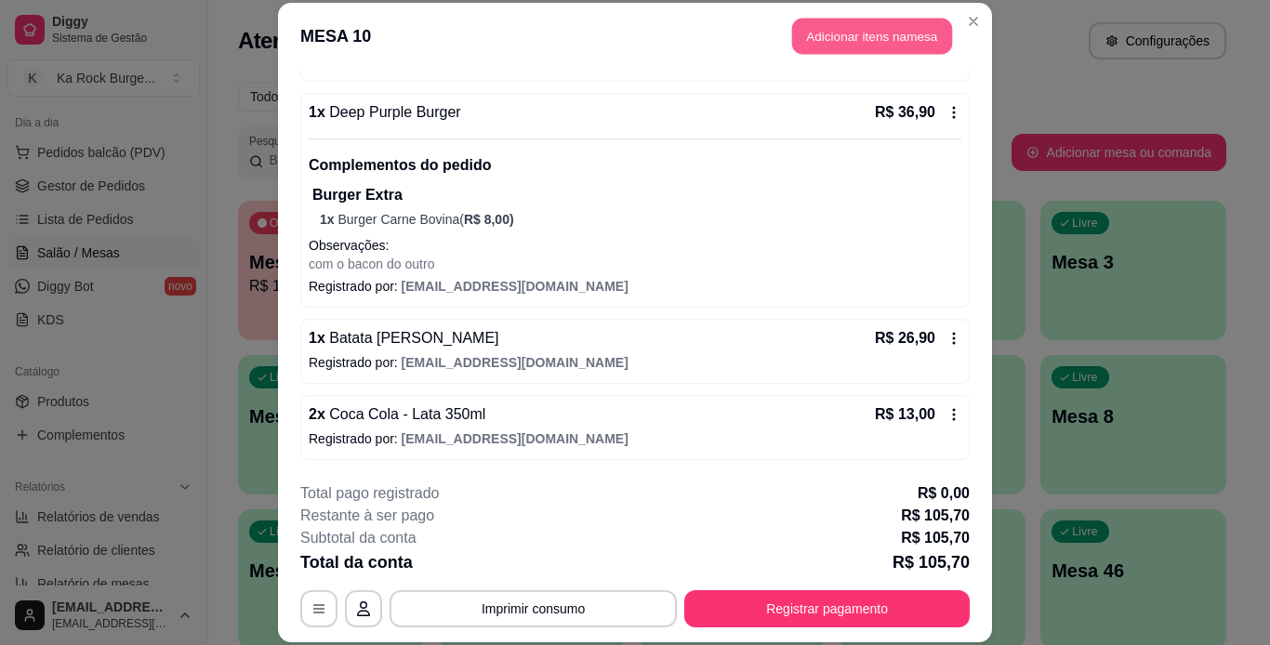
click at [830, 33] on button "Adicionar itens na mesa" at bounding box center [872, 37] width 160 height 36
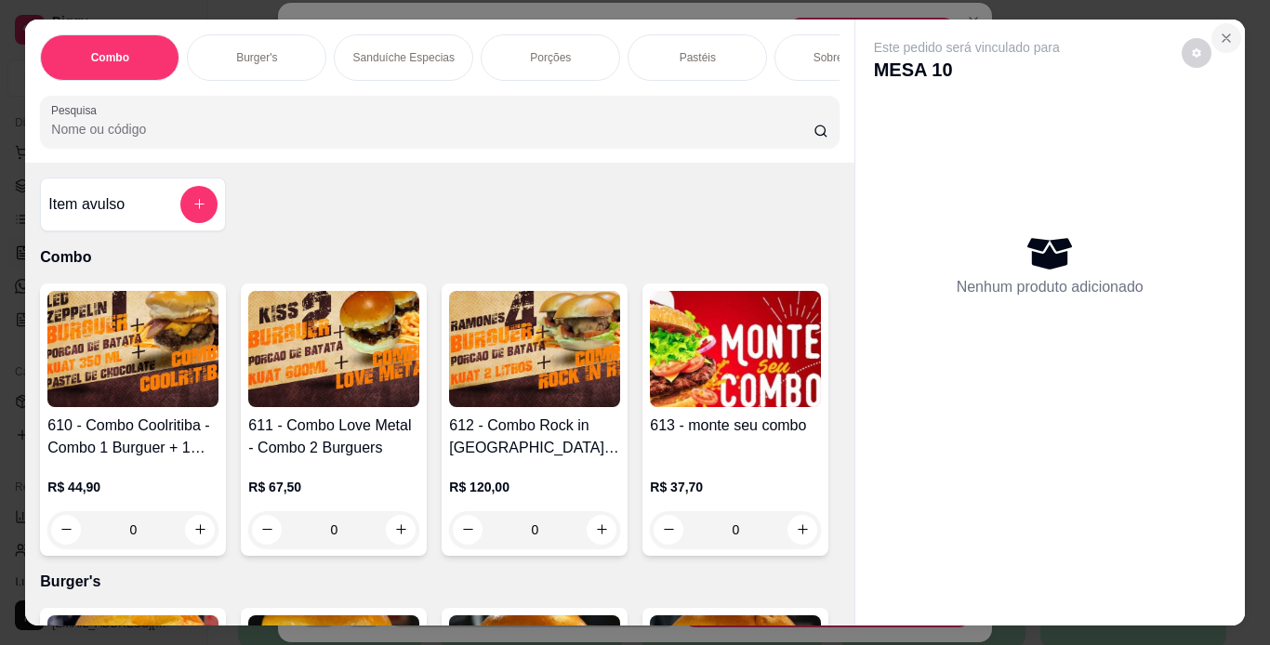
click at [1219, 31] on icon "Close" at bounding box center [1226, 38] width 15 height 15
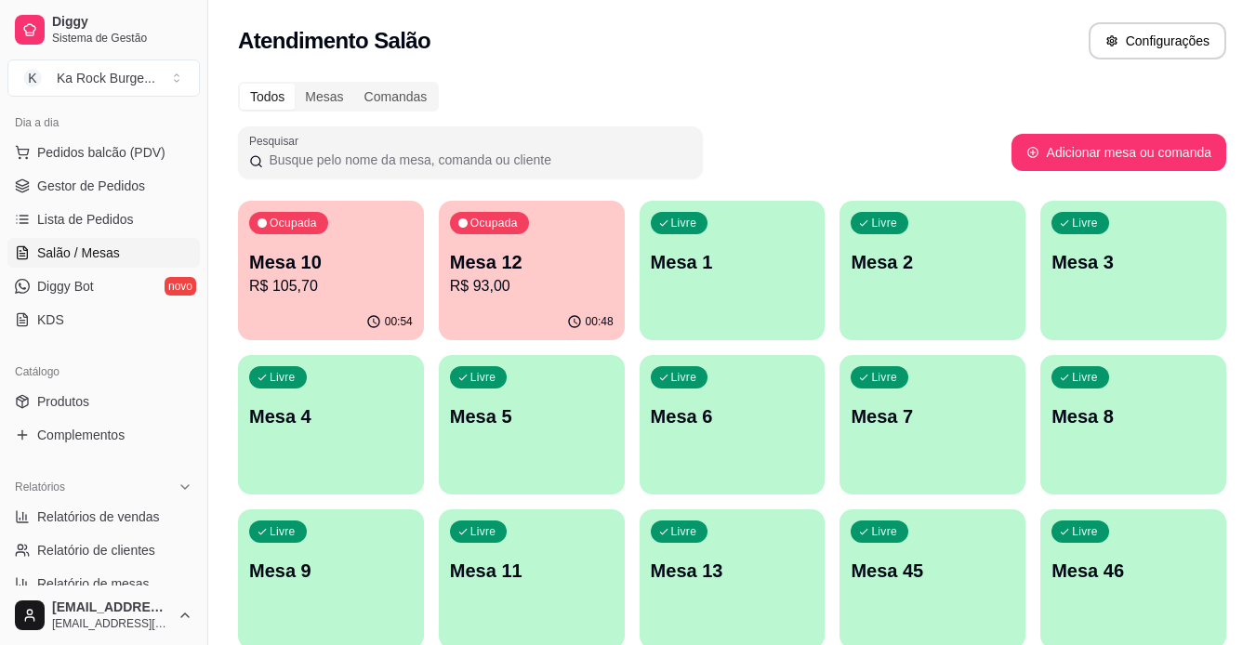
click at [516, 306] on div "00:48" at bounding box center [532, 322] width 186 height 36
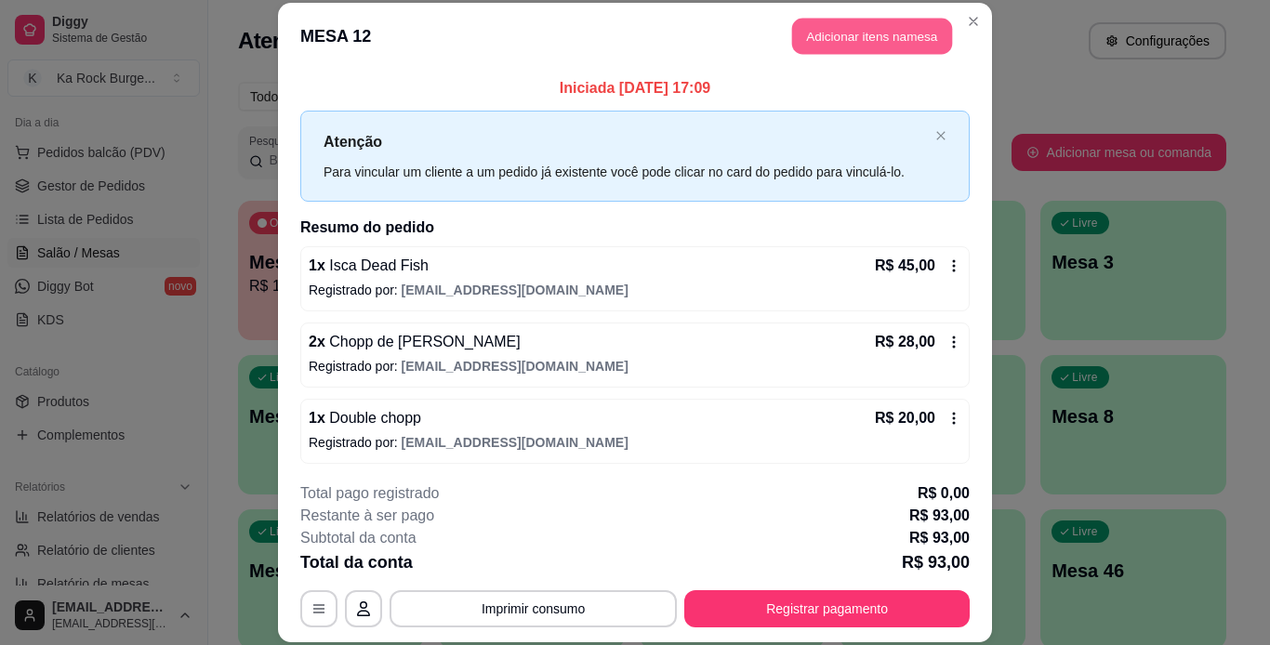
click at [837, 23] on button "Adicionar itens na mesa" at bounding box center [872, 37] width 160 height 36
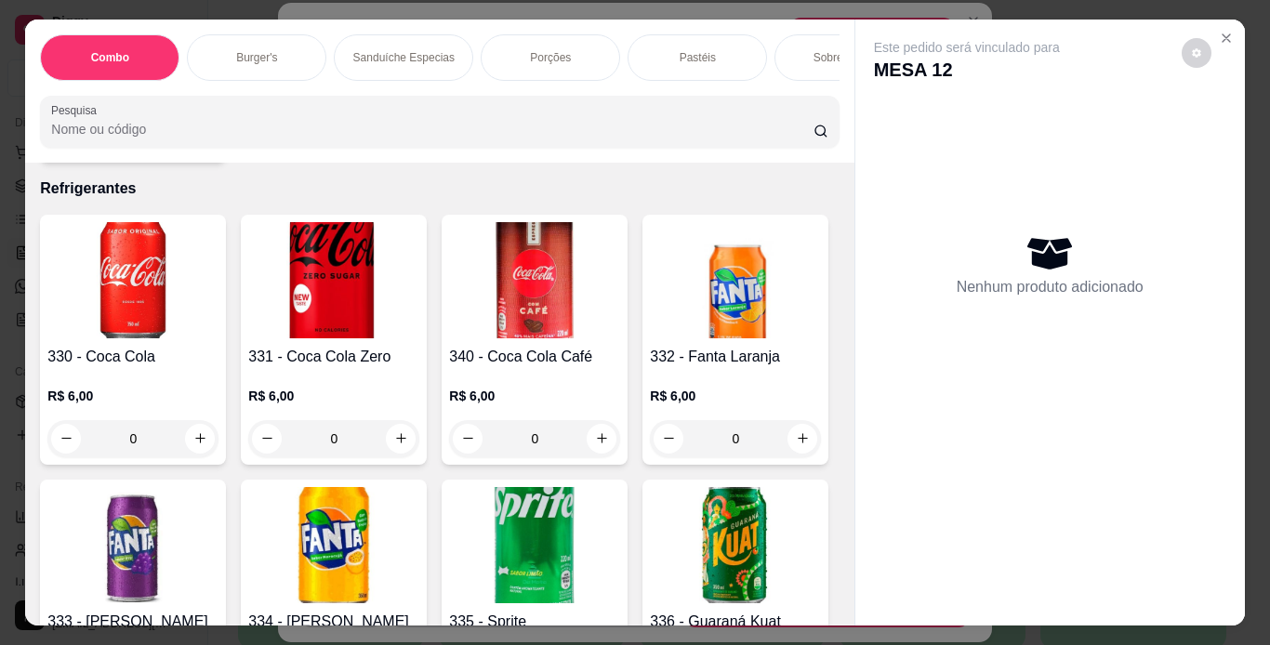
scroll to position [7876, 0]
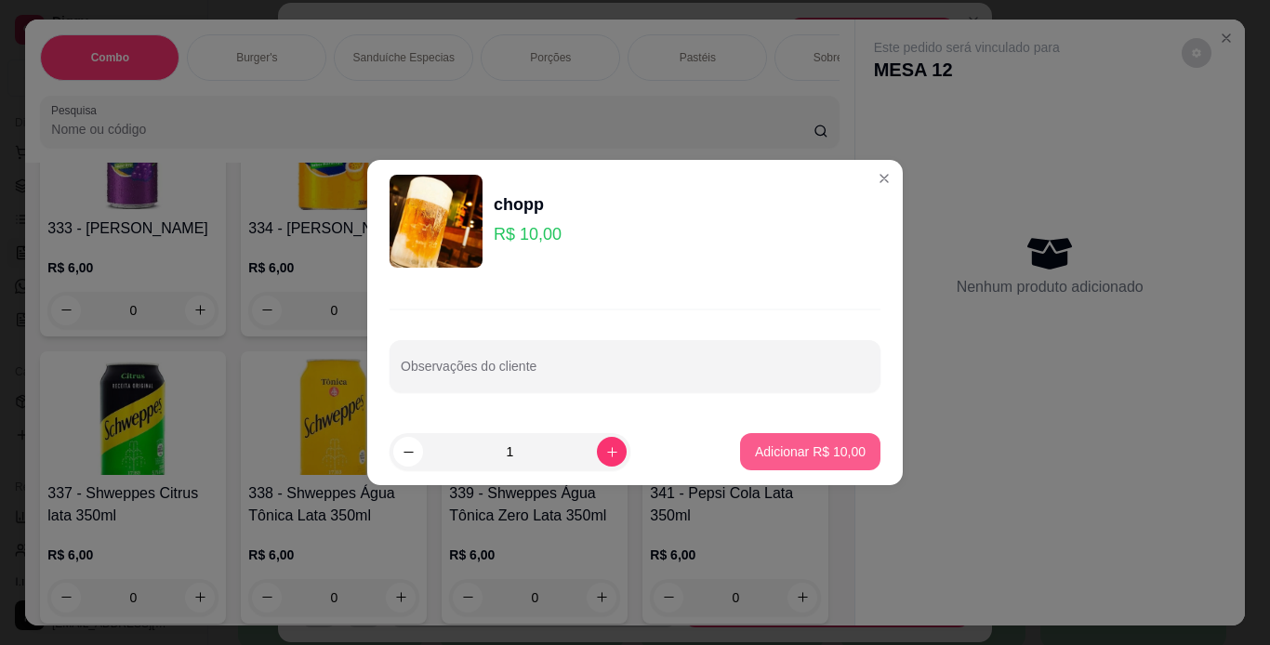
click at [758, 445] on p "Adicionar R$ 10,00" at bounding box center [810, 452] width 111 height 19
type input "1"
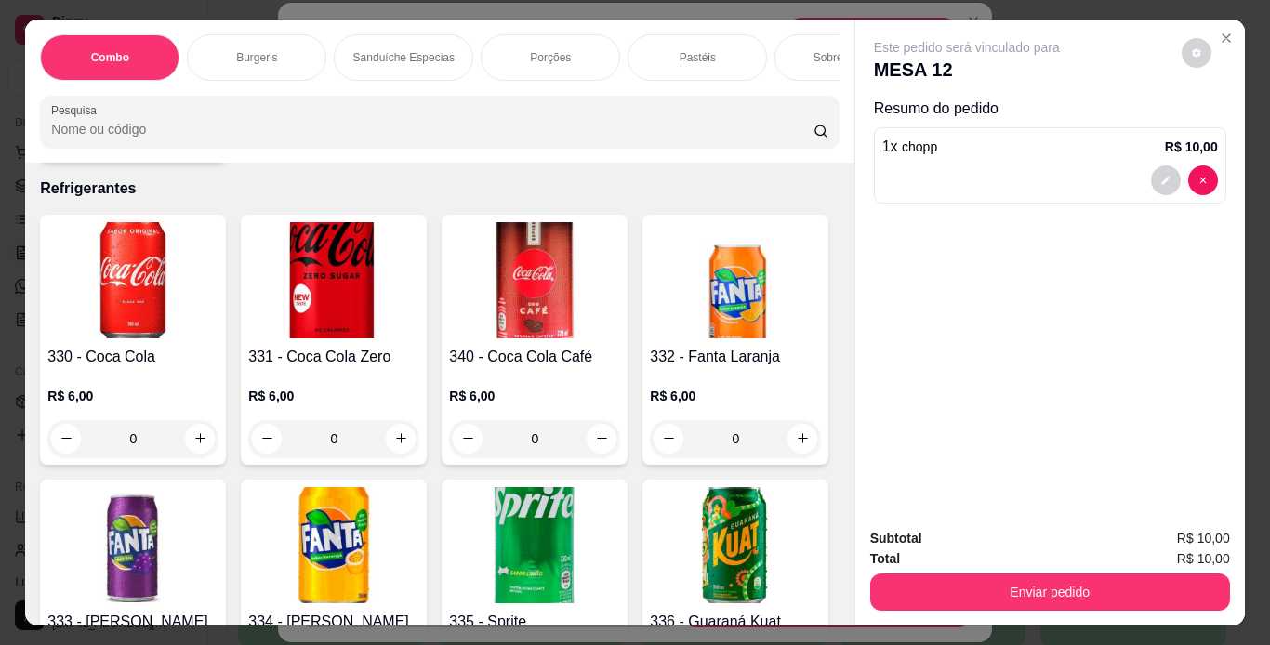
scroll to position [7088, 0]
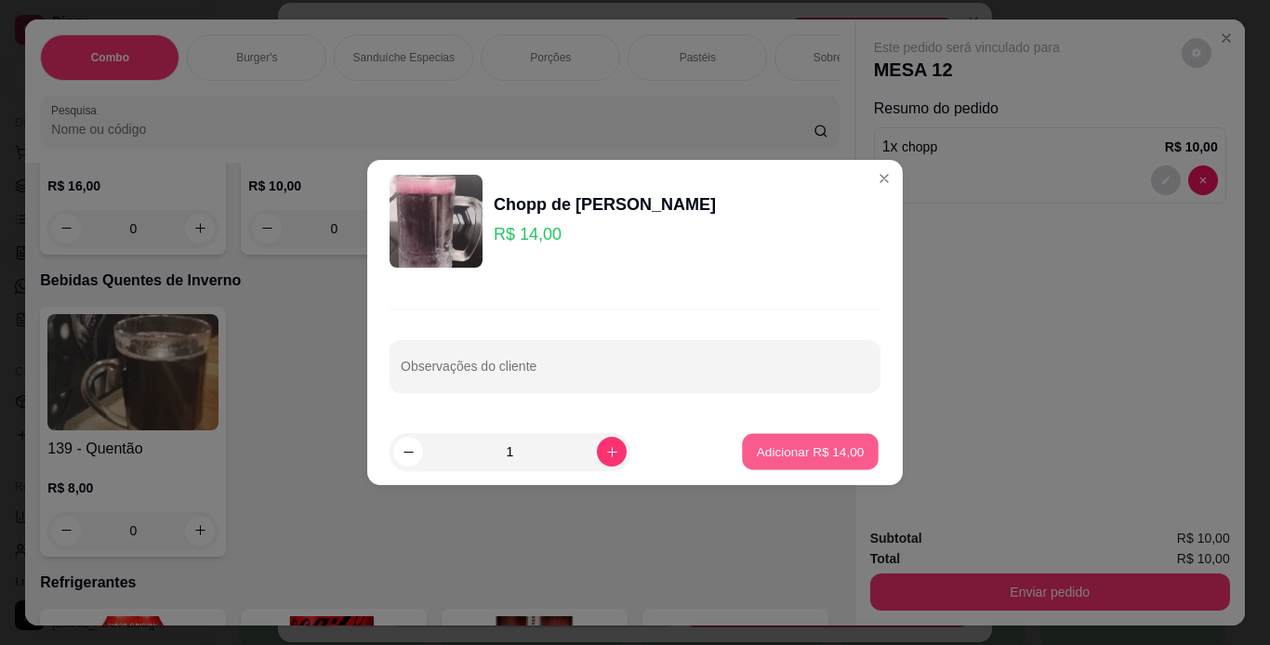
click at [790, 456] on p "Adicionar R$ 14,00" at bounding box center [811, 452] width 108 height 18
type input "1"
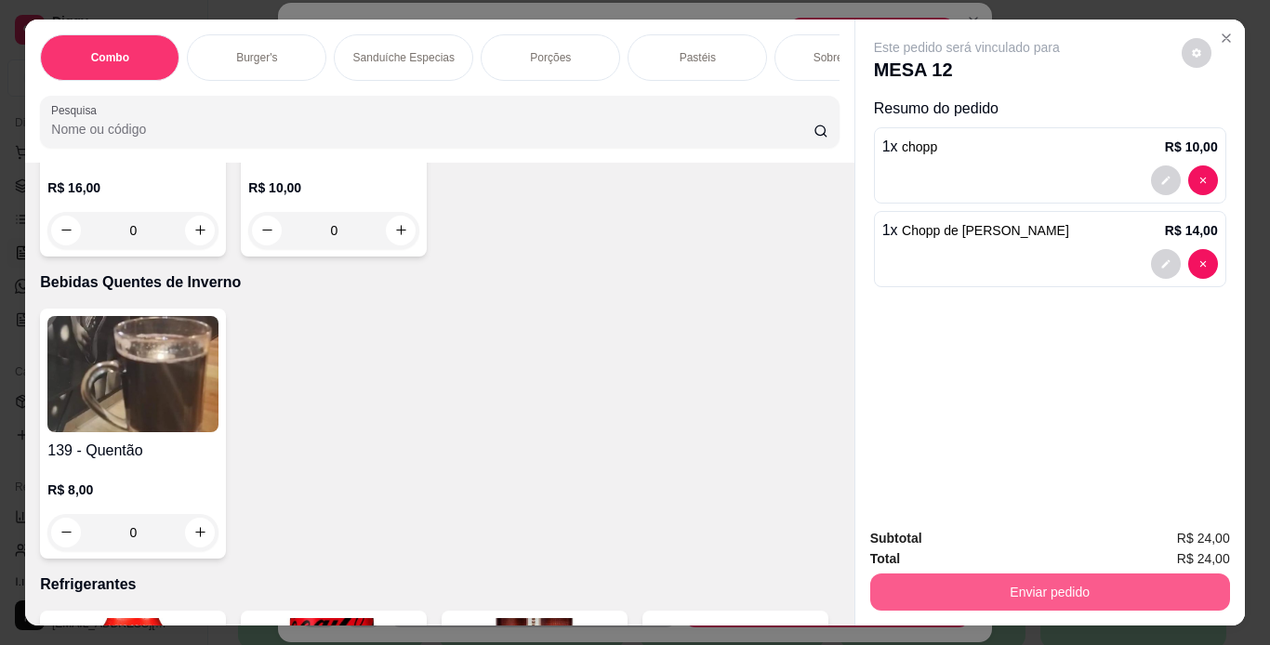
click at [898, 576] on button "Enviar pedido" at bounding box center [1050, 592] width 360 height 37
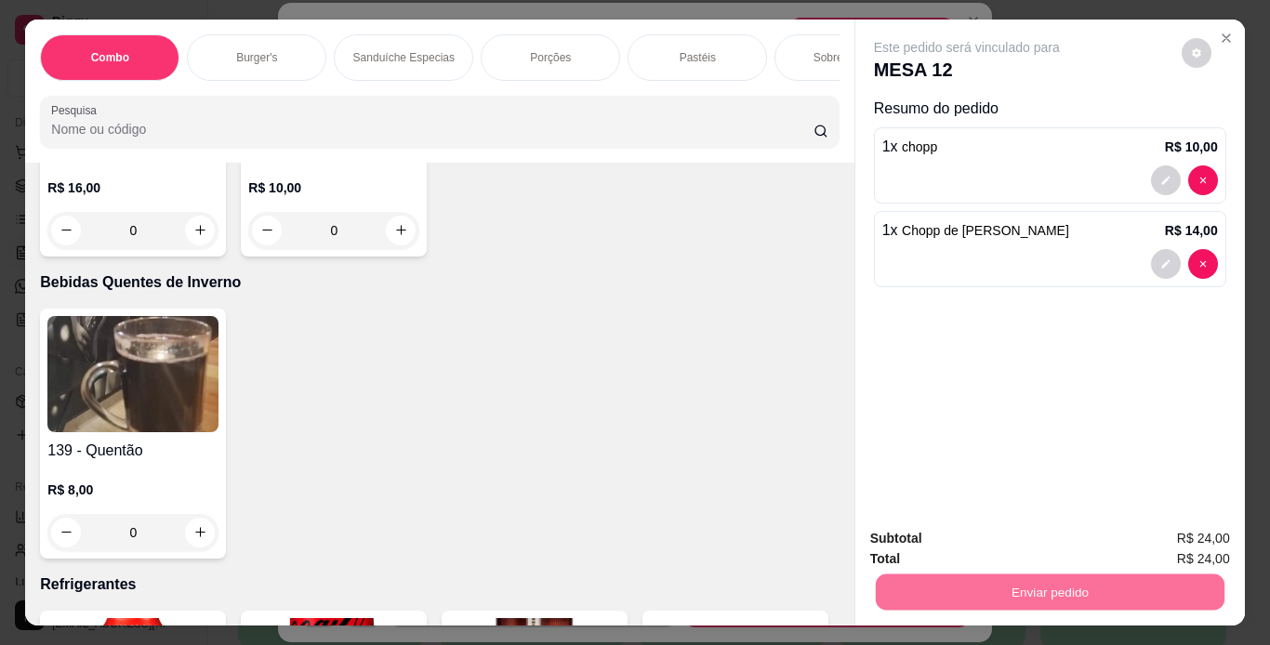
click at [954, 539] on button "Não registrar e enviar pedido" at bounding box center [988, 540] width 188 height 34
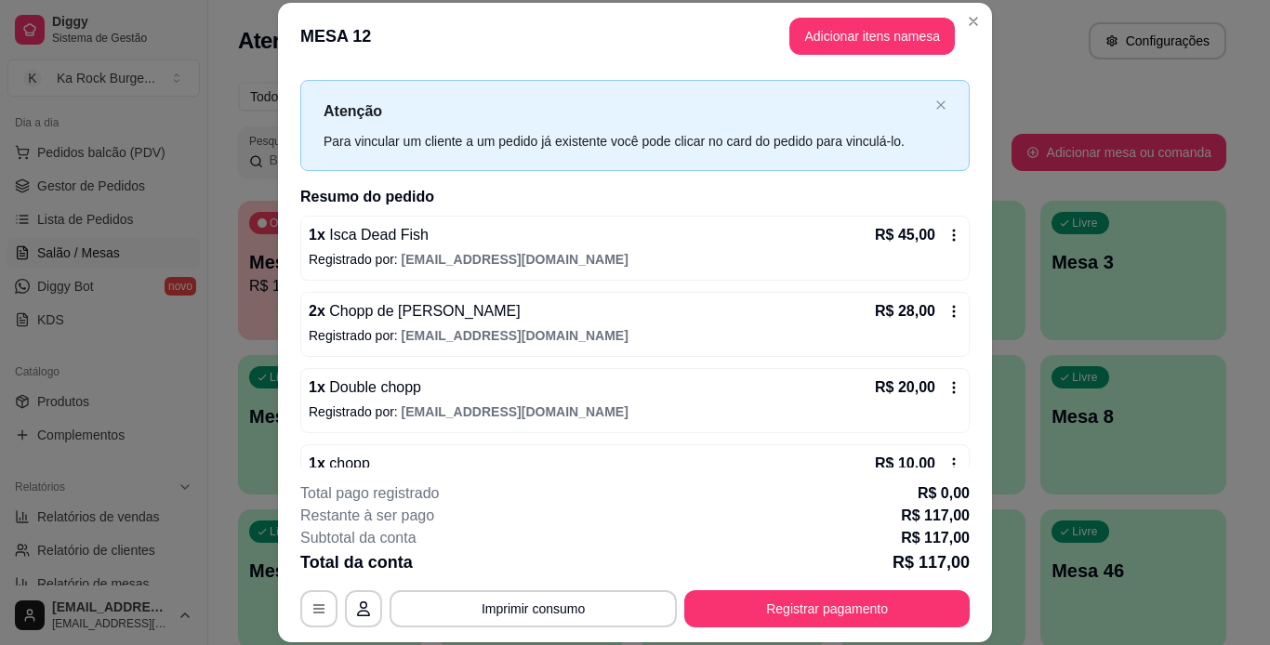
scroll to position [62, 0]
